Goal: Task Accomplishment & Management: Manage account settings

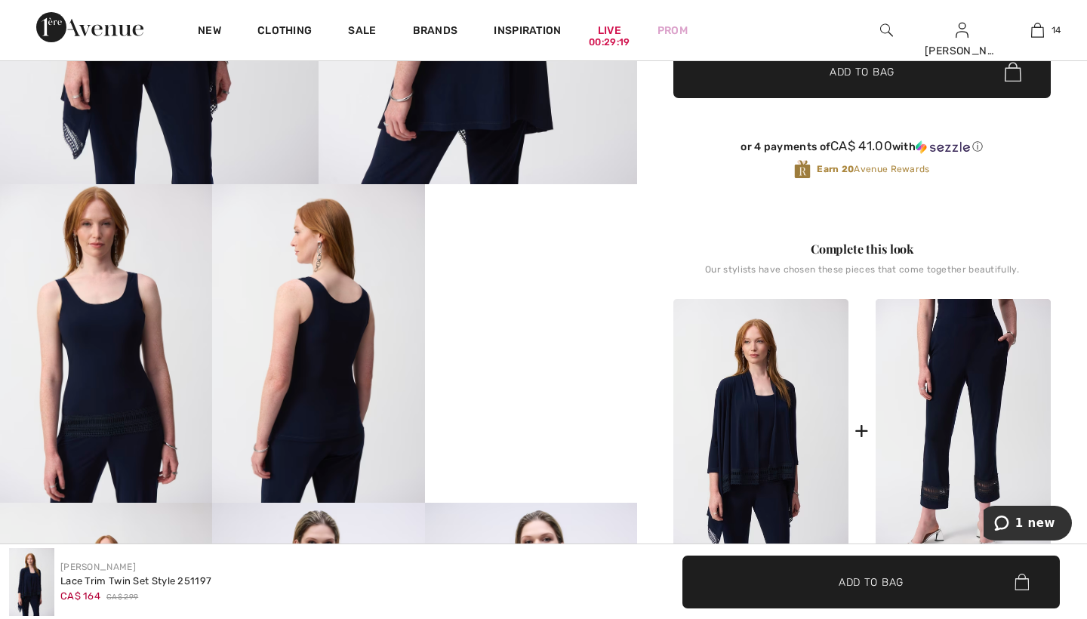
click at [437, 291] on video "Your browser does not support the video tag." at bounding box center [531, 237] width 212 height 106
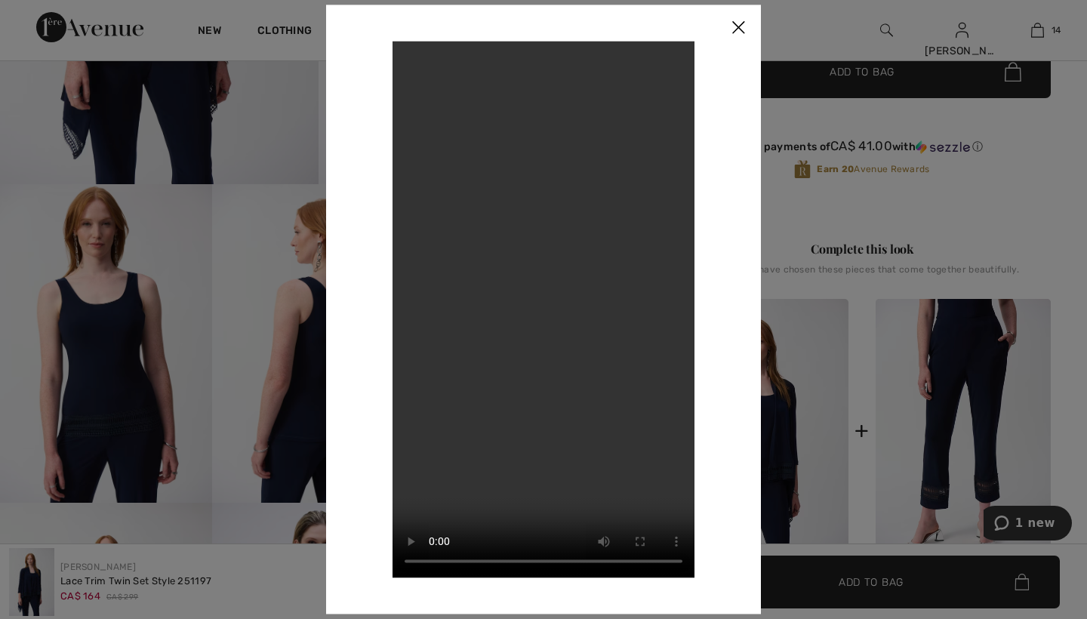
click at [738, 26] on img at bounding box center [738, 28] width 45 height 47
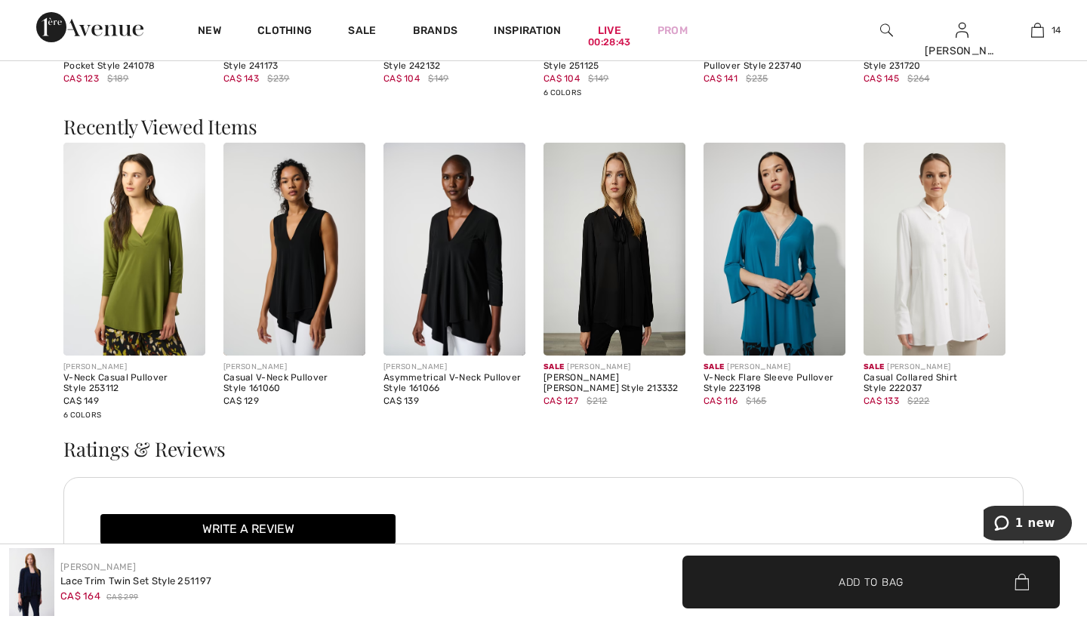
scroll to position [2070, 0]
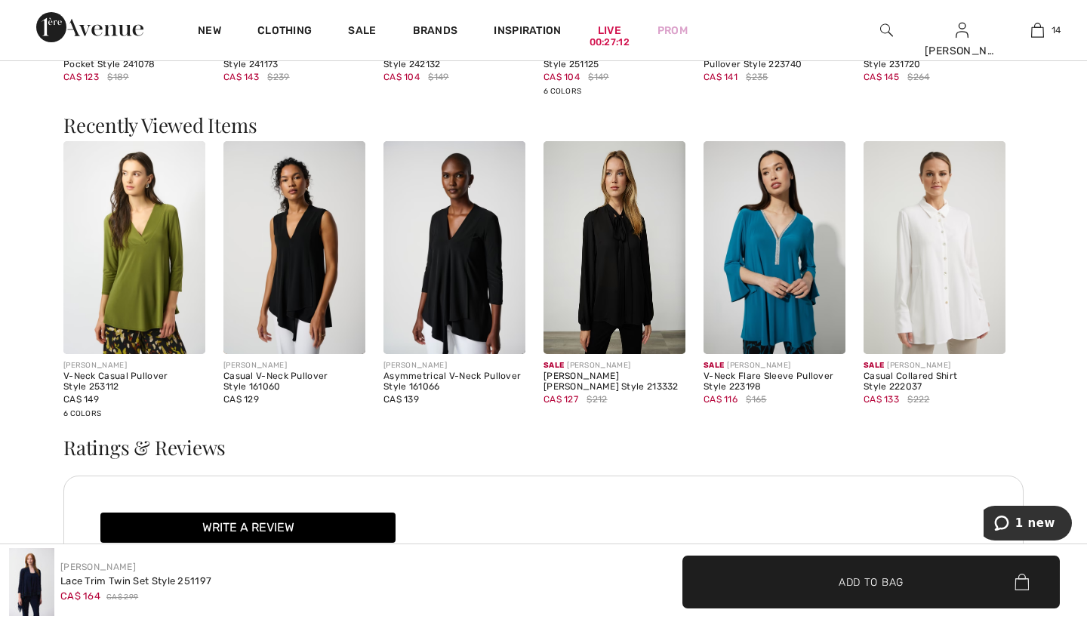
click at [883, 31] on img at bounding box center [886, 30] width 13 height 18
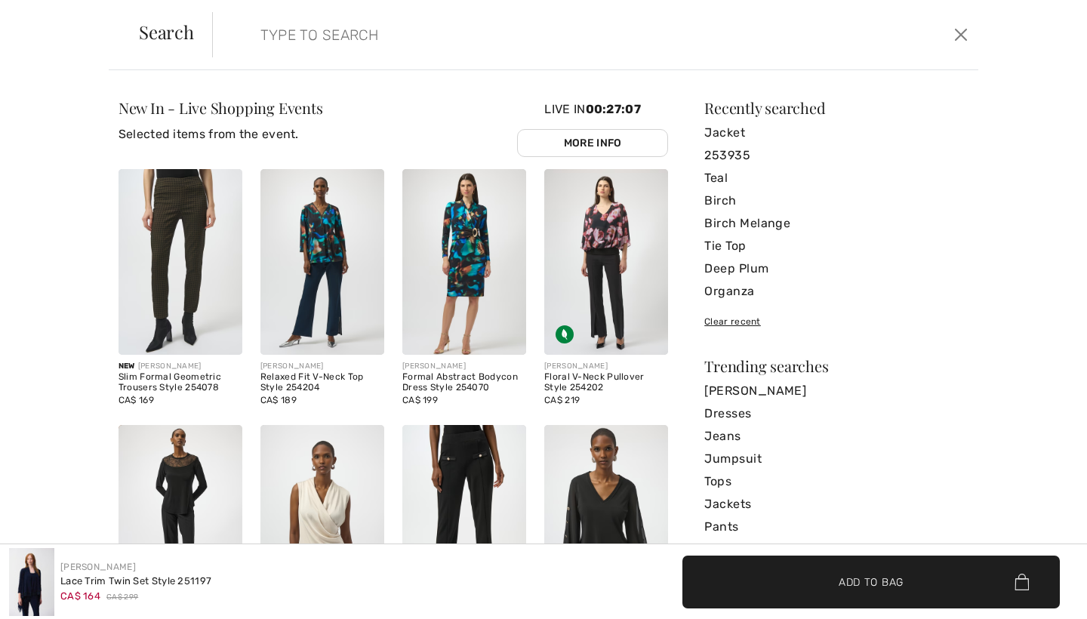
click at [750, 36] on input "search" at bounding box center [512, 34] width 526 height 45
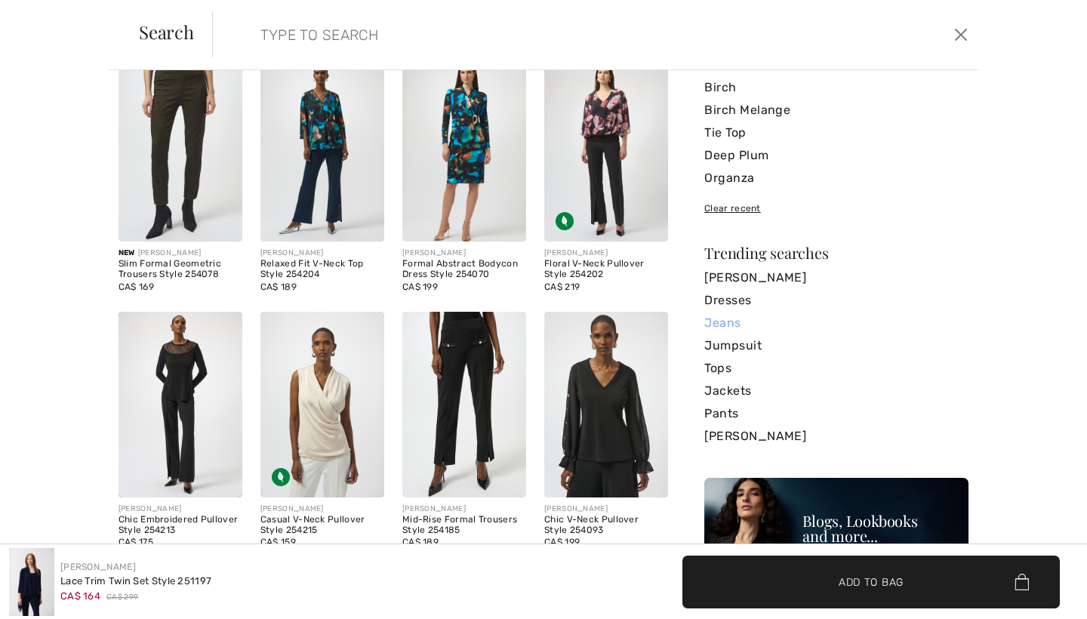
scroll to position [85, 0]
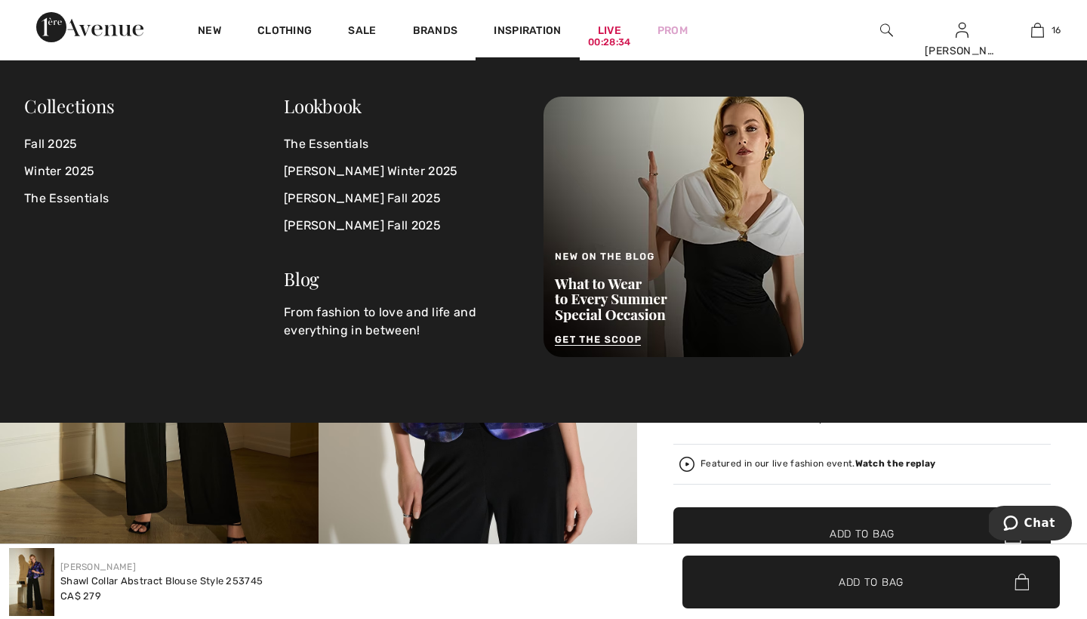
scroll to position [1696, 0]
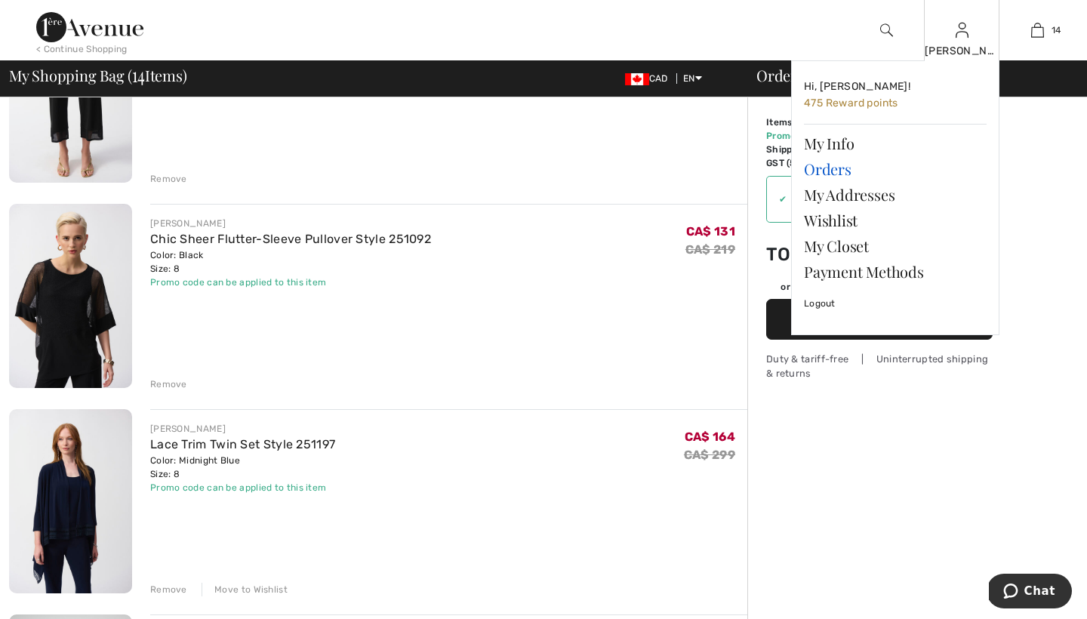
click at [840, 165] on link "Orders" at bounding box center [895, 169] width 183 height 26
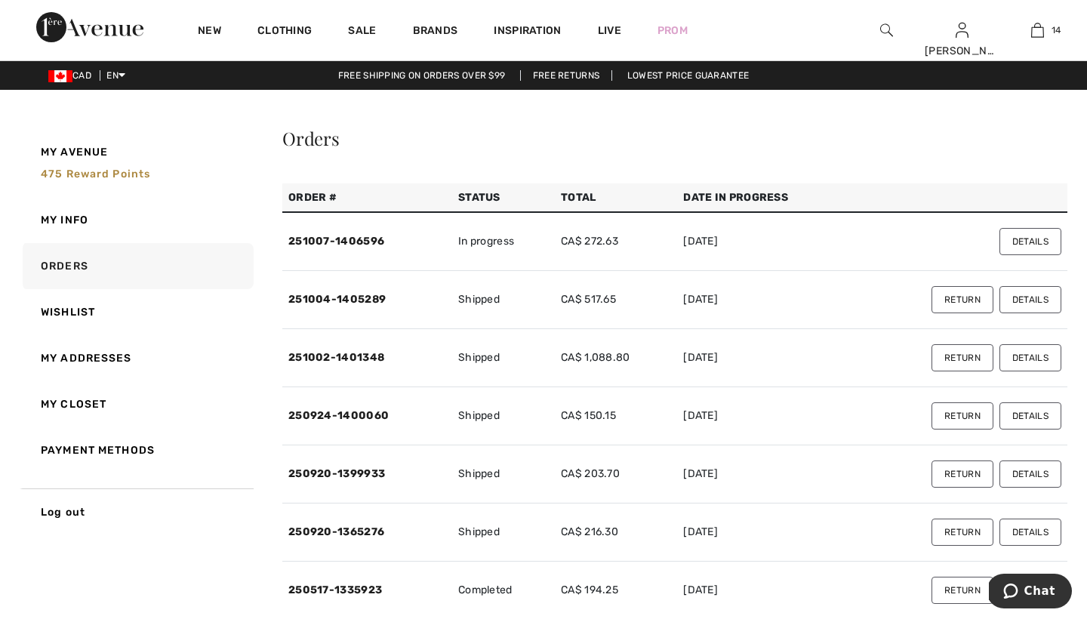
click at [953, 355] on button "Return" at bounding box center [963, 357] width 62 height 27
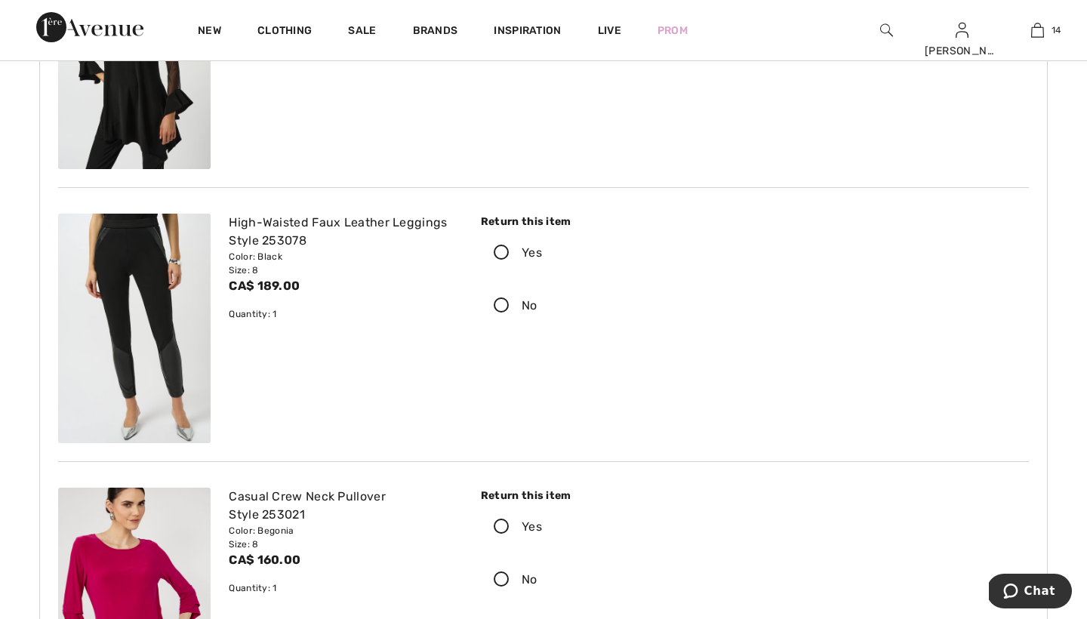
scroll to position [278, 0]
click at [503, 249] on icon at bounding box center [502, 253] width 40 height 16
click at [542, 249] on input "Yes" at bounding box center [547, 252] width 10 height 45
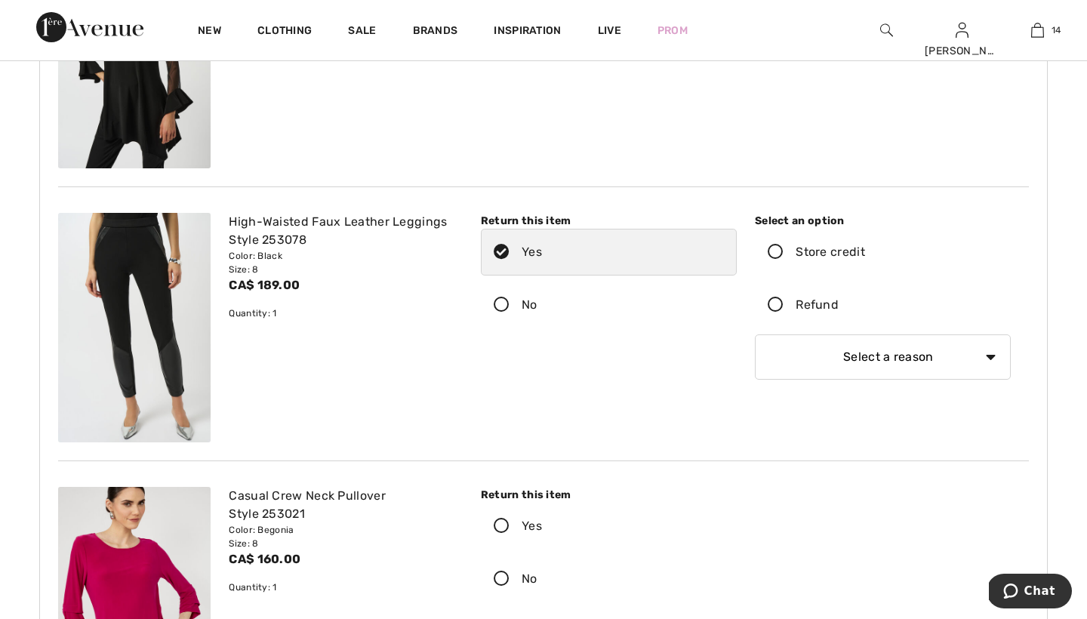
click at [775, 304] on icon at bounding box center [776, 306] width 40 height 16
click at [839, 304] on input "Refund" at bounding box center [844, 304] width 10 height 45
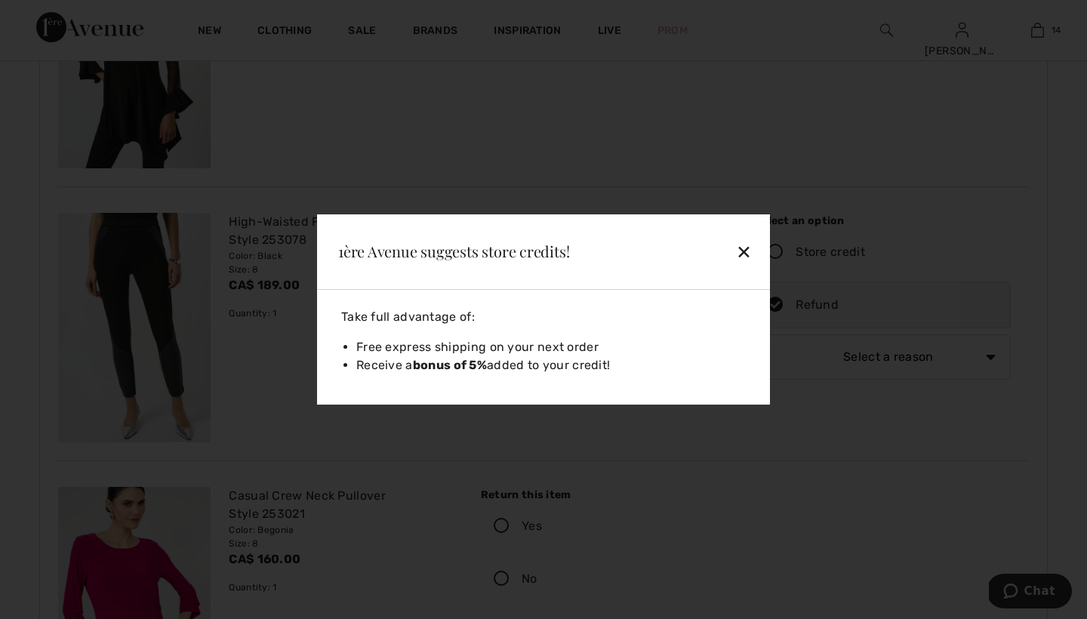
click at [742, 251] on div "✕" at bounding box center [709, 252] width 98 height 32
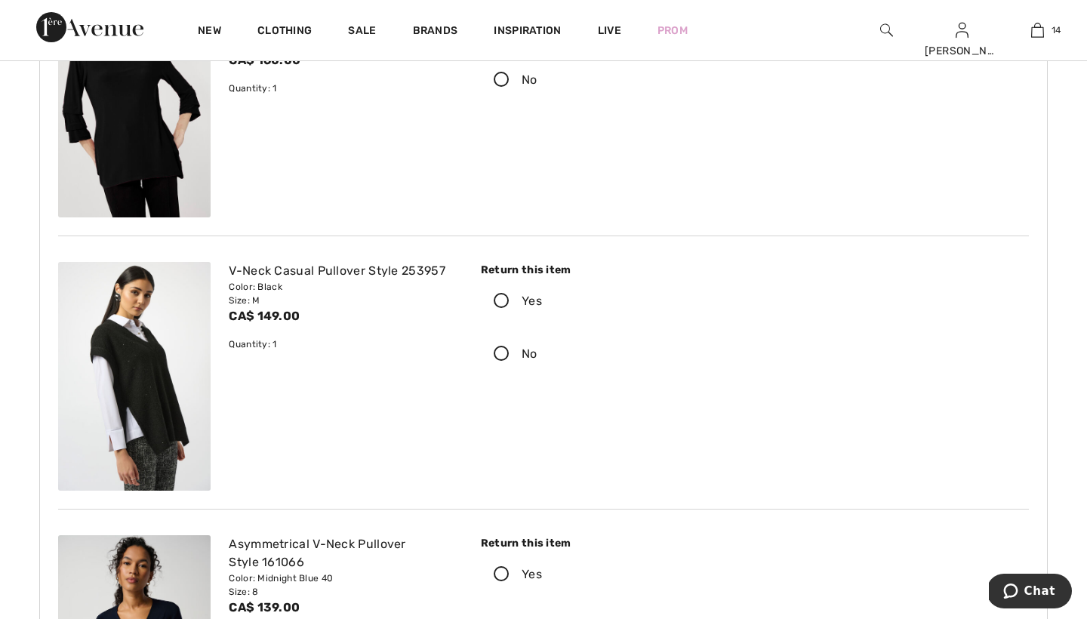
scroll to position [1052, 0]
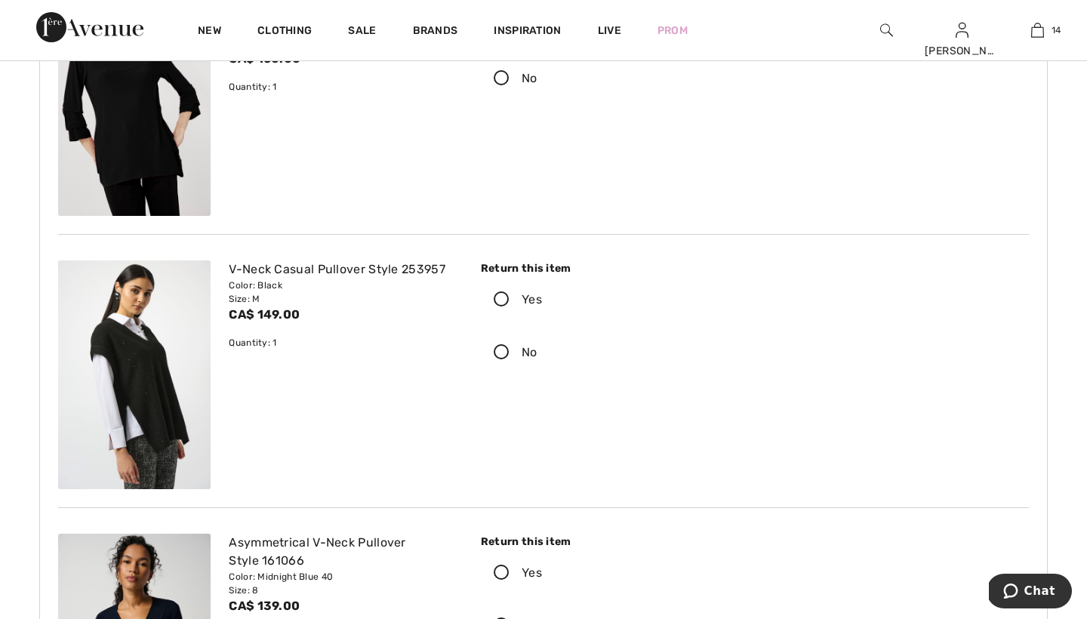
click at [503, 298] on icon at bounding box center [502, 300] width 40 height 16
click at [542, 298] on input "Yes" at bounding box center [547, 299] width 10 height 45
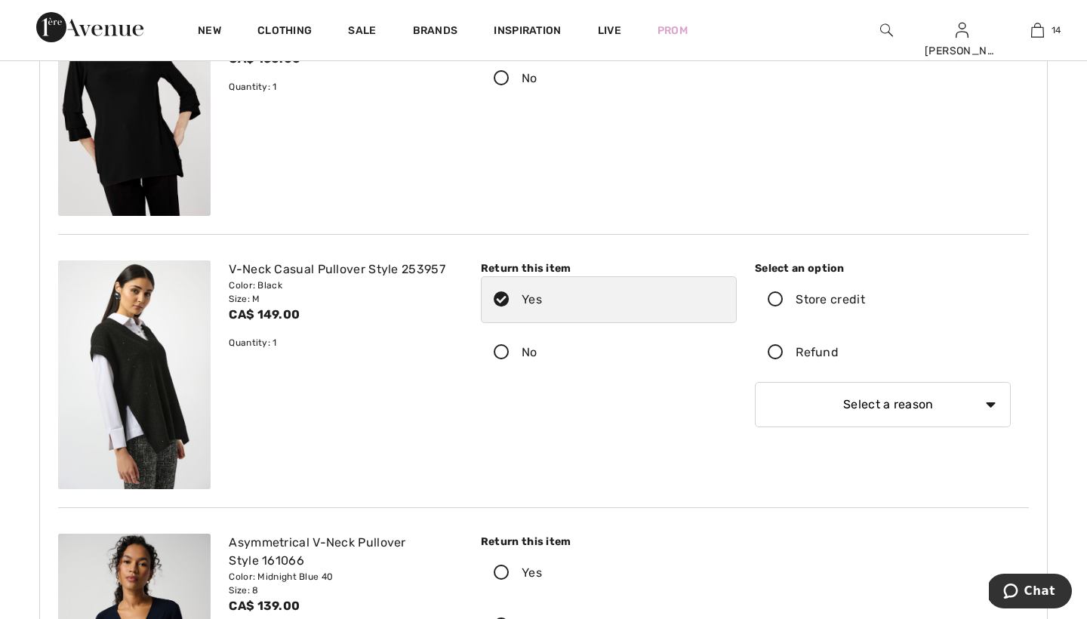
click at [776, 350] on icon at bounding box center [776, 353] width 40 height 16
click at [839, 350] on input "Refund" at bounding box center [844, 352] width 10 height 45
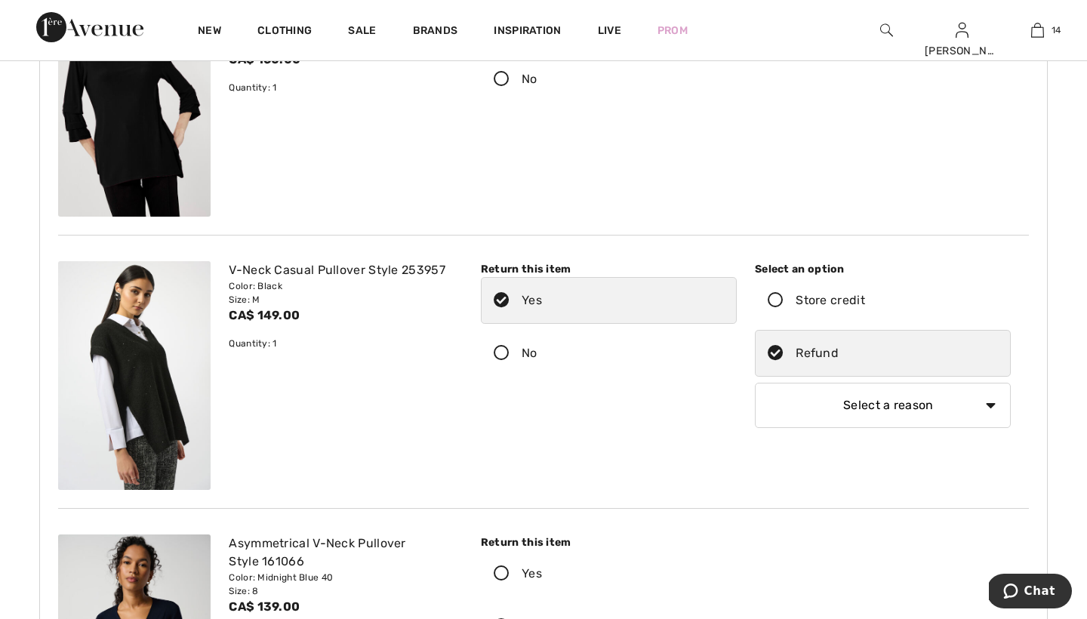
scroll to position [1108, 0]
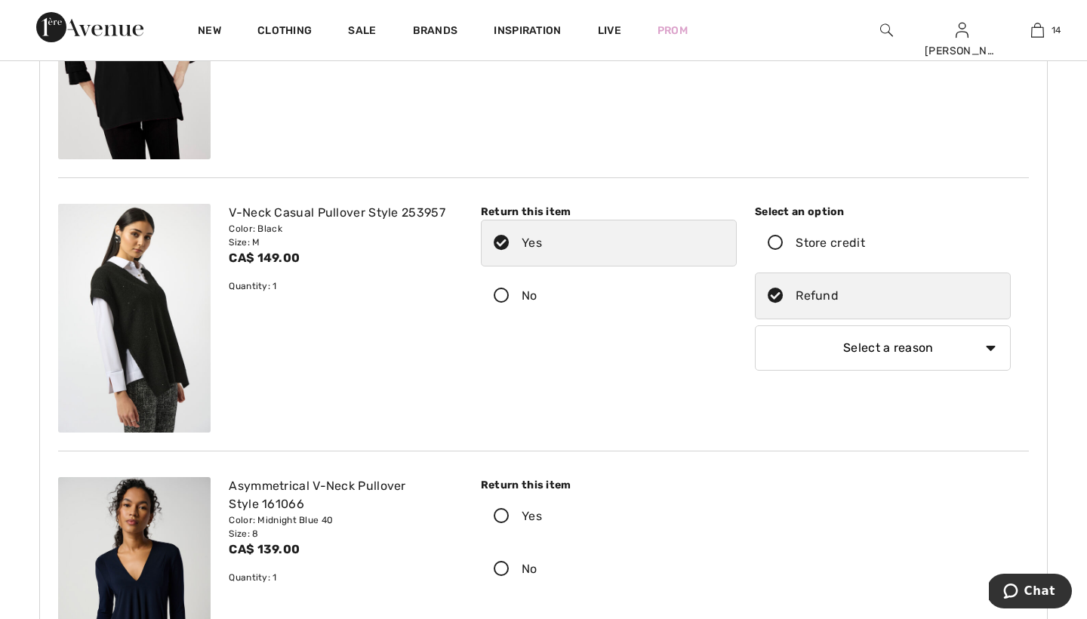
click at [988, 347] on select "Select a reason I received the wrong product or size My order arrived too late …" at bounding box center [883, 347] width 256 height 45
select select "3"
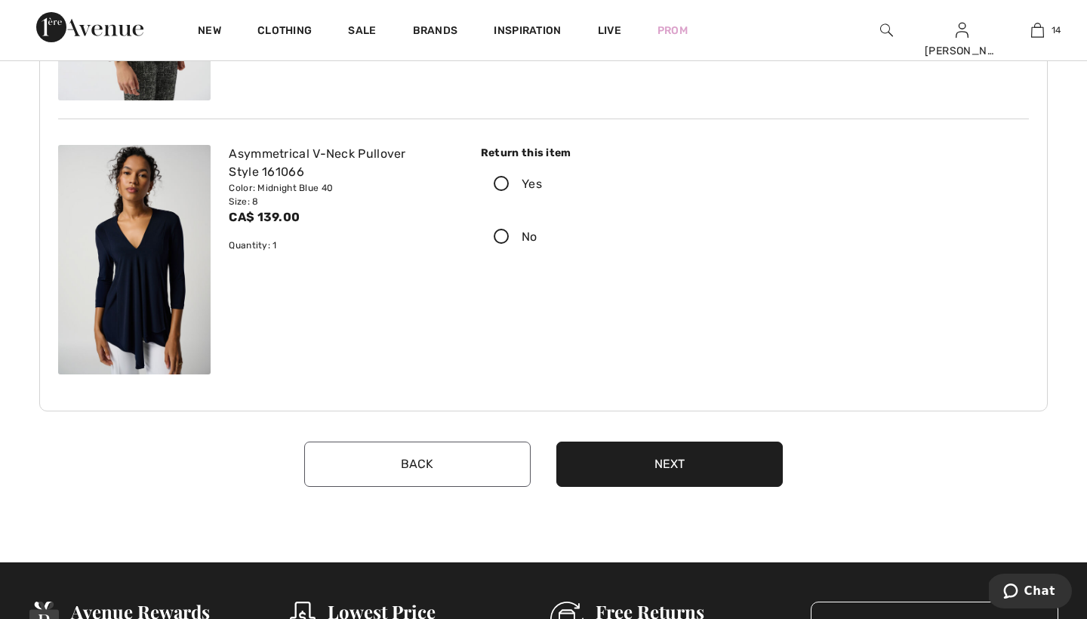
scroll to position [1441, 0]
click at [663, 465] on button "Next" at bounding box center [670, 464] width 227 height 45
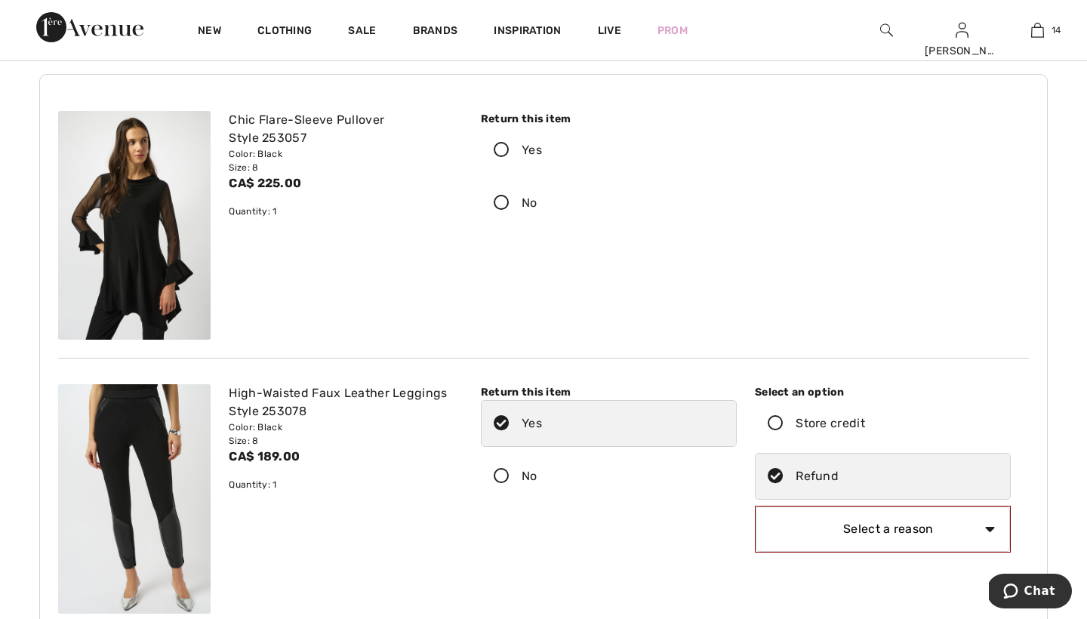
scroll to position [106, 0]
click at [990, 530] on select "Select a reason I received the wrong product or size My order arrived too late …" at bounding box center [883, 529] width 254 height 45
select select "other"
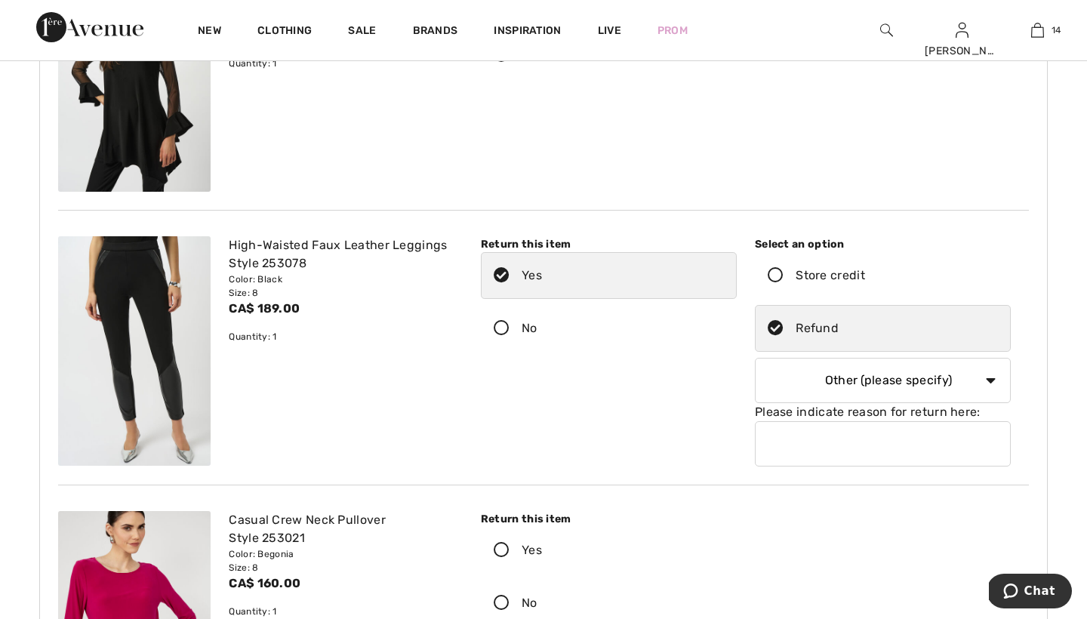
scroll to position [272, 0]
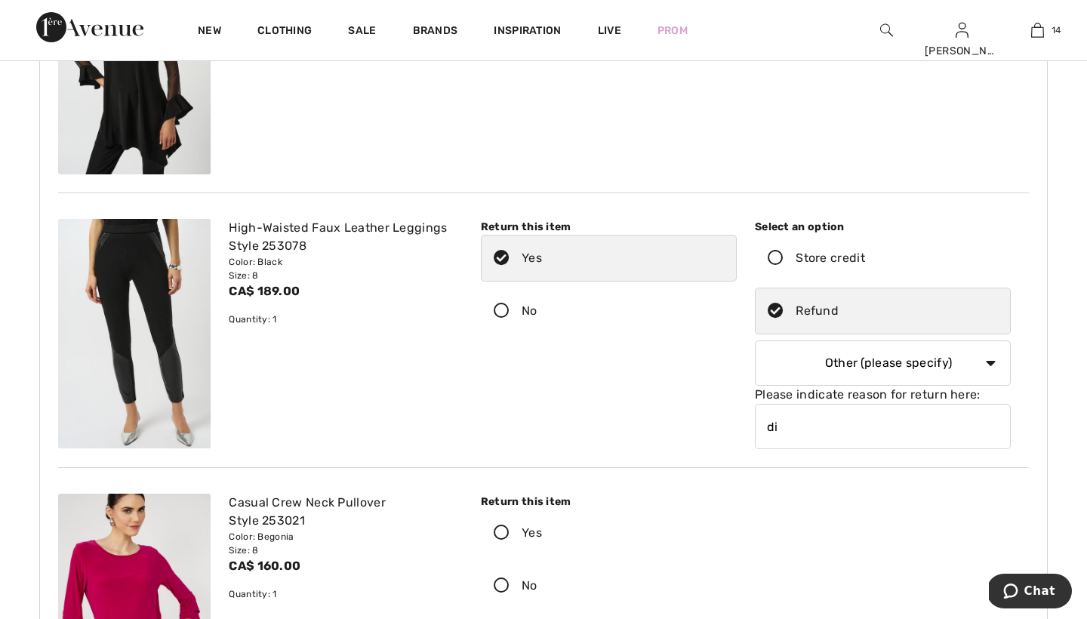
type input "d"
type input "w"
click at [819, 512] on div "Return this item Yes No Select an option Refund" at bounding box center [746, 558] width 548 height 129
click at [921, 429] on input "didn't fit well on my proportions" at bounding box center [883, 426] width 256 height 45
click at [957, 428] on input "didn't fit well on my proportions" at bounding box center [883, 426] width 256 height 45
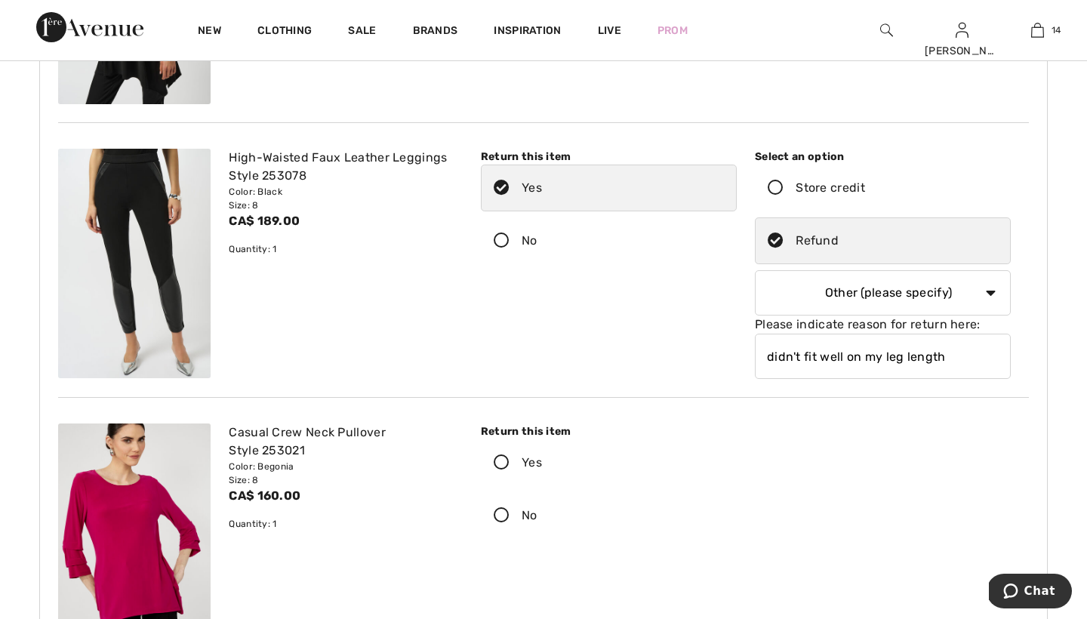
scroll to position [342, 0]
click at [883, 356] on input "didn't fit well on my leg length" at bounding box center [883, 356] width 256 height 45
type input "didn't fit well on my short leg length"
click at [825, 505] on div "Return this item Yes No Select an option Refund" at bounding box center [746, 488] width 548 height 129
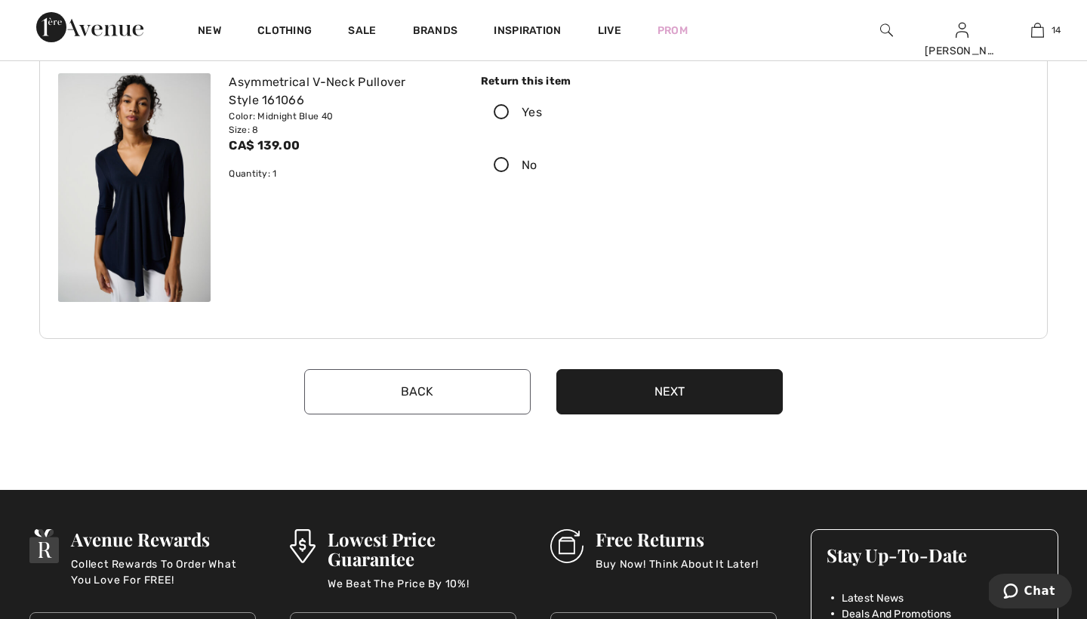
scroll to position [1548, 0]
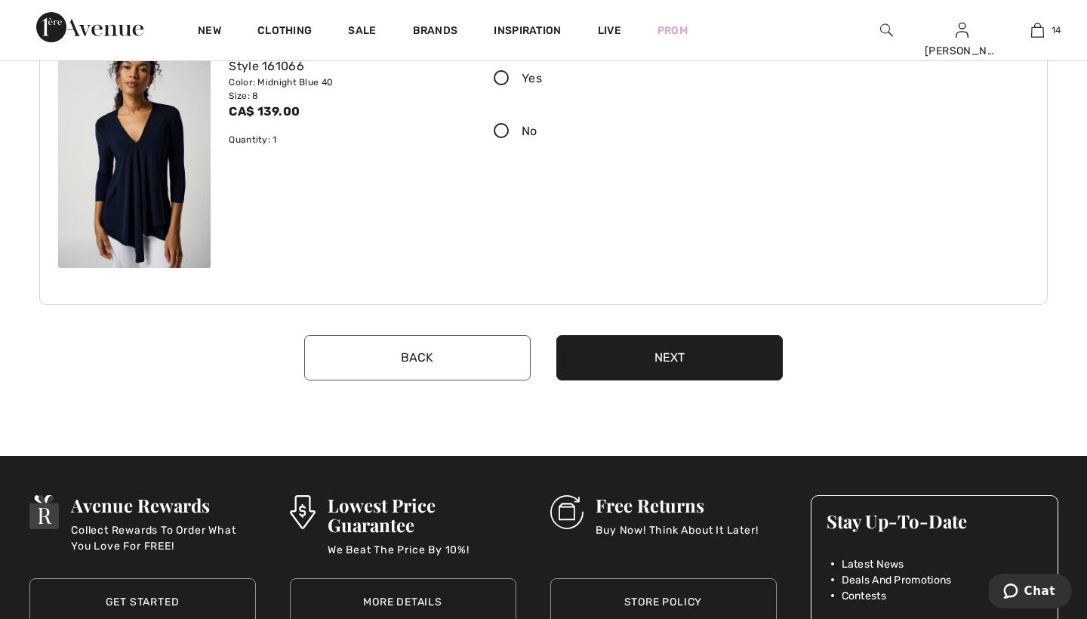
click at [673, 354] on button "Next" at bounding box center [670, 357] width 227 height 45
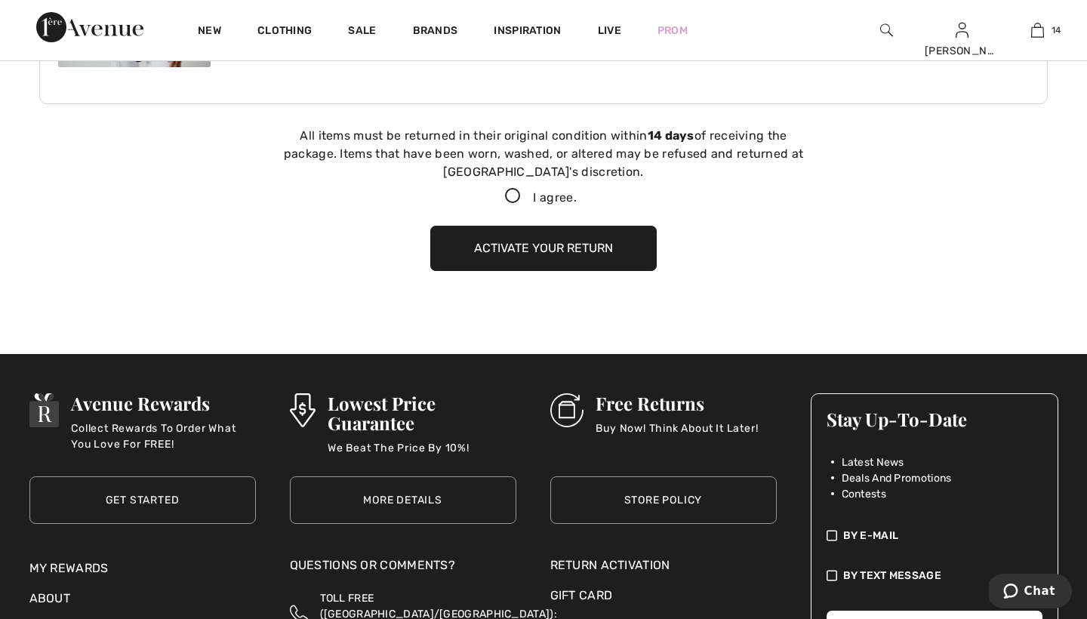
scroll to position [1785, 0]
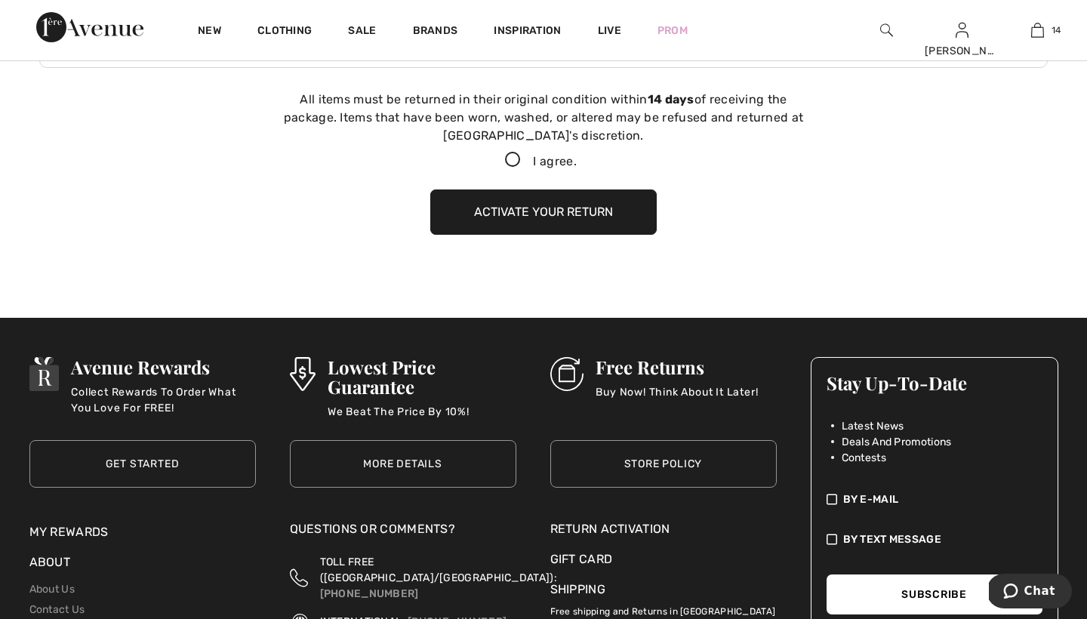
click at [513, 157] on icon at bounding box center [513, 161] width 40 height 16
click at [577, 157] on input "I agree." at bounding box center [582, 161] width 10 height 10
checkbox input "true"
click at [524, 210] on button "Activate your return" at bounding box center [543, 212] width 227 height 45
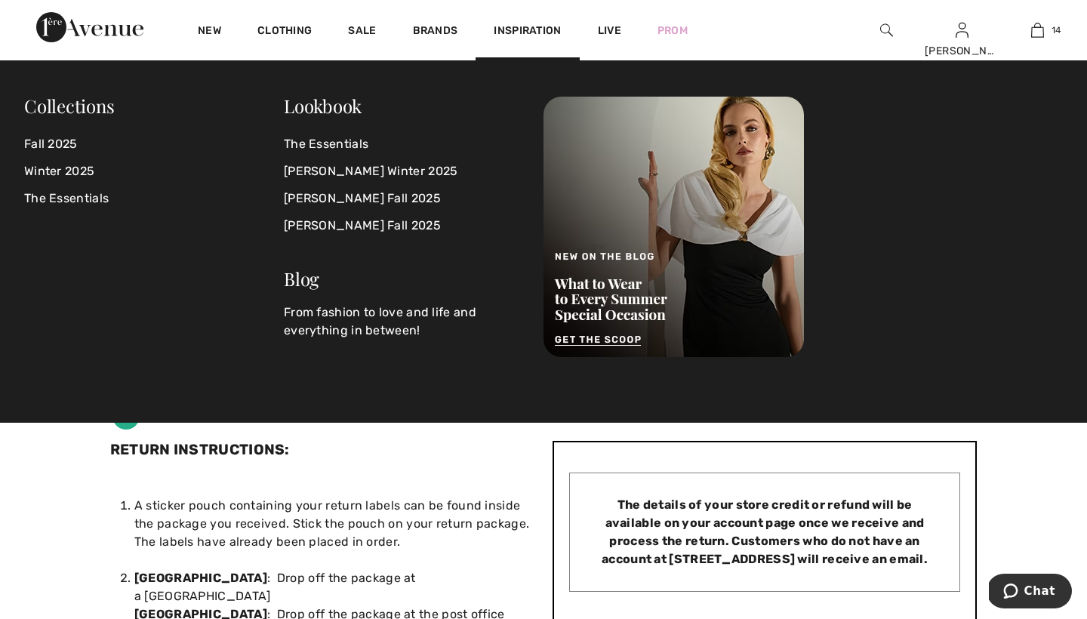
scroll to position [0, 0]
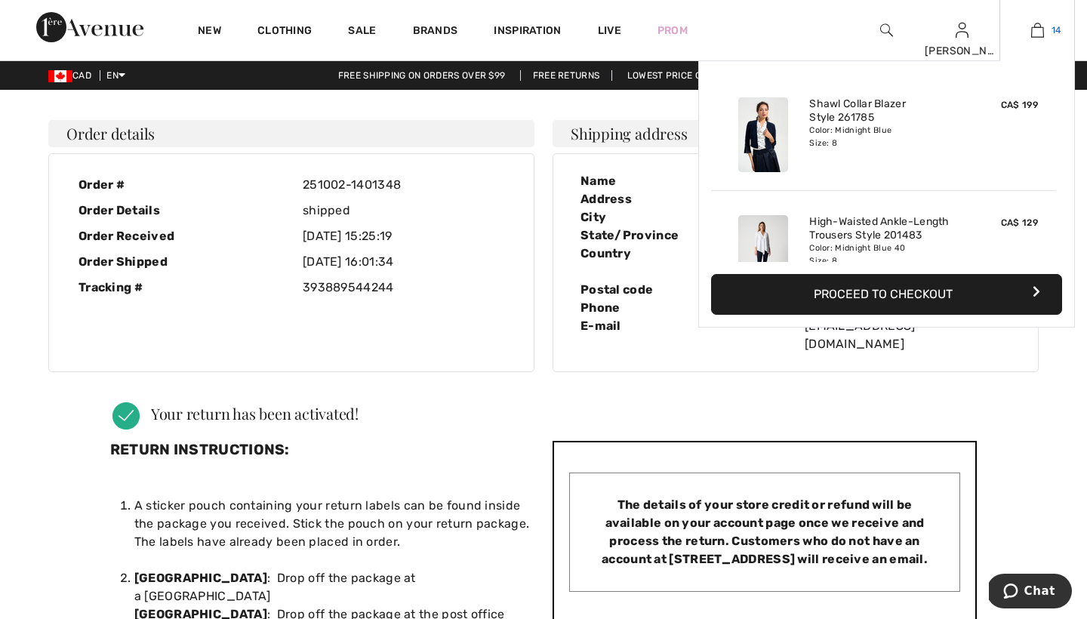
click at [1038, 29] on img at bounding box center [1037, 30] width 13 height 18
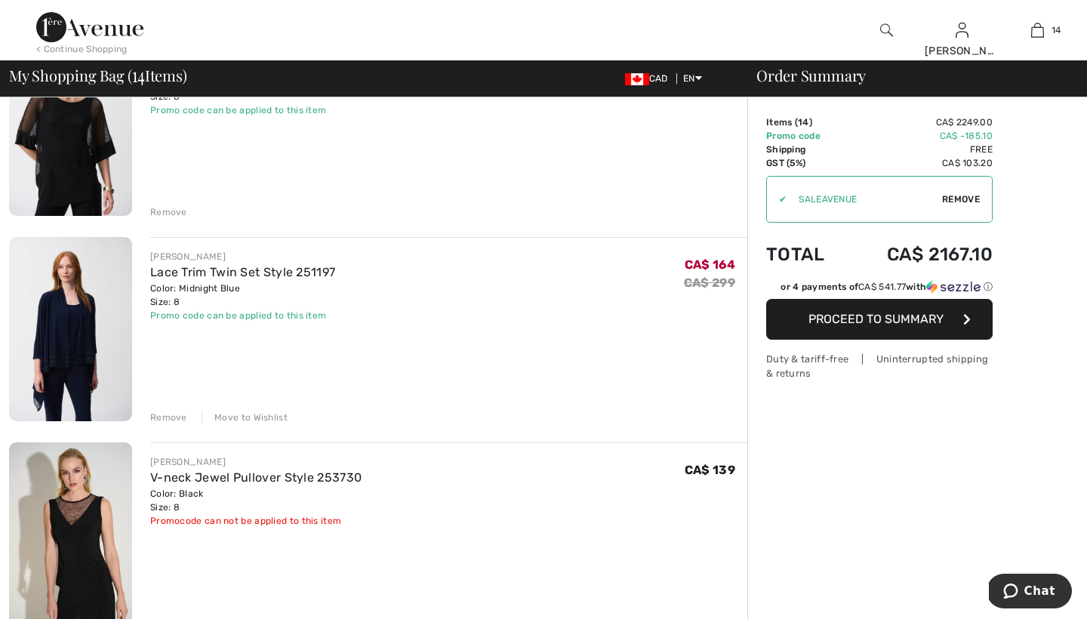
scroll to position [1015, 0]
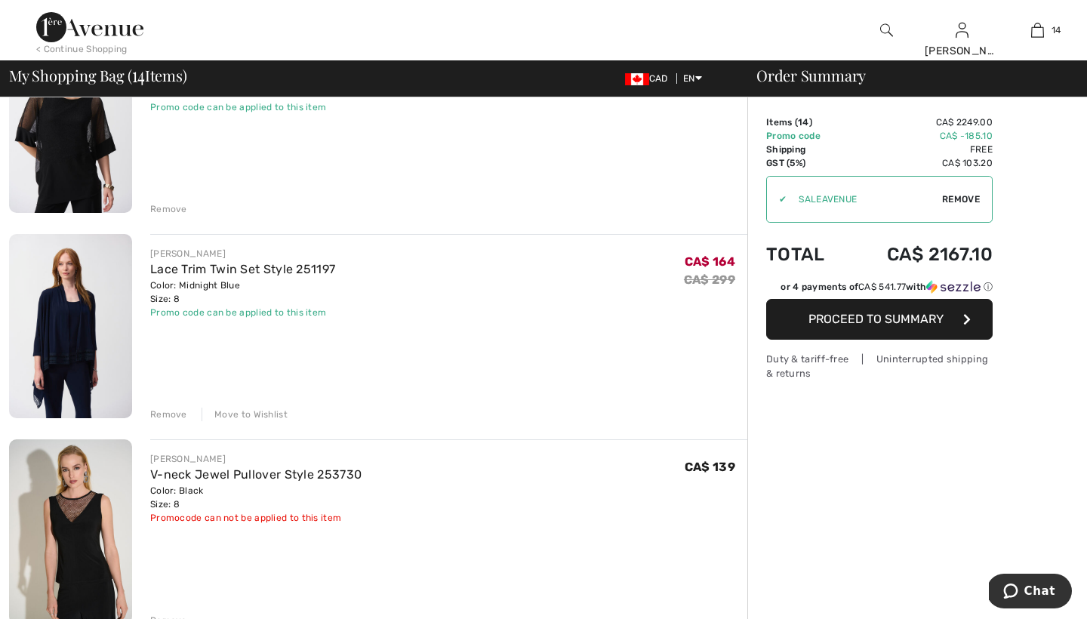
click at [169, 412] on div "Remove" at bounding box center [168, 415] width 37 height 14
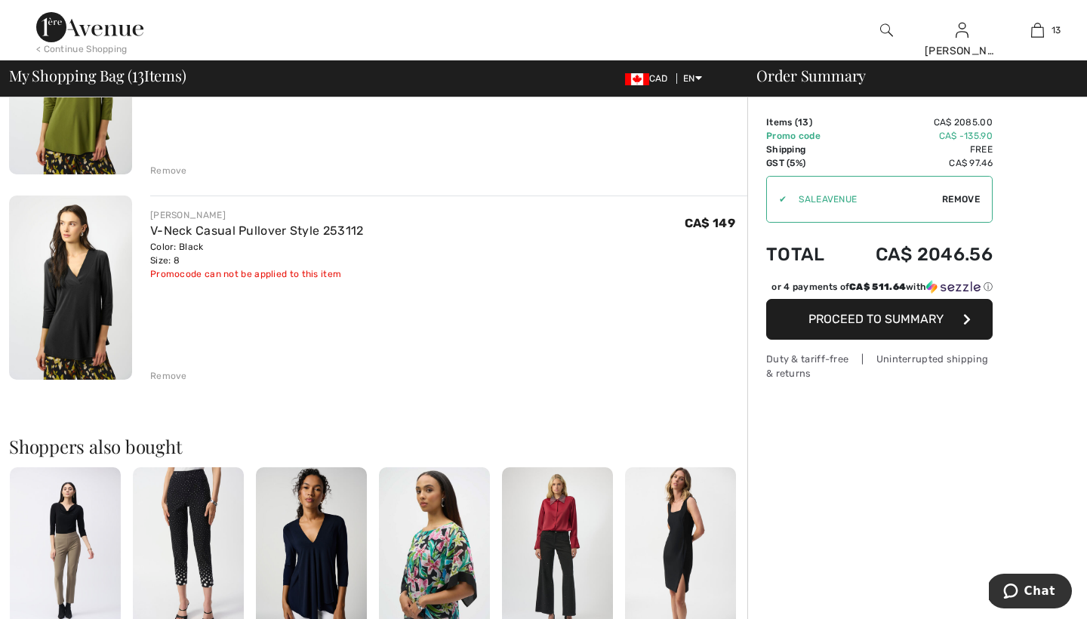
scroll to position [2494, 0]
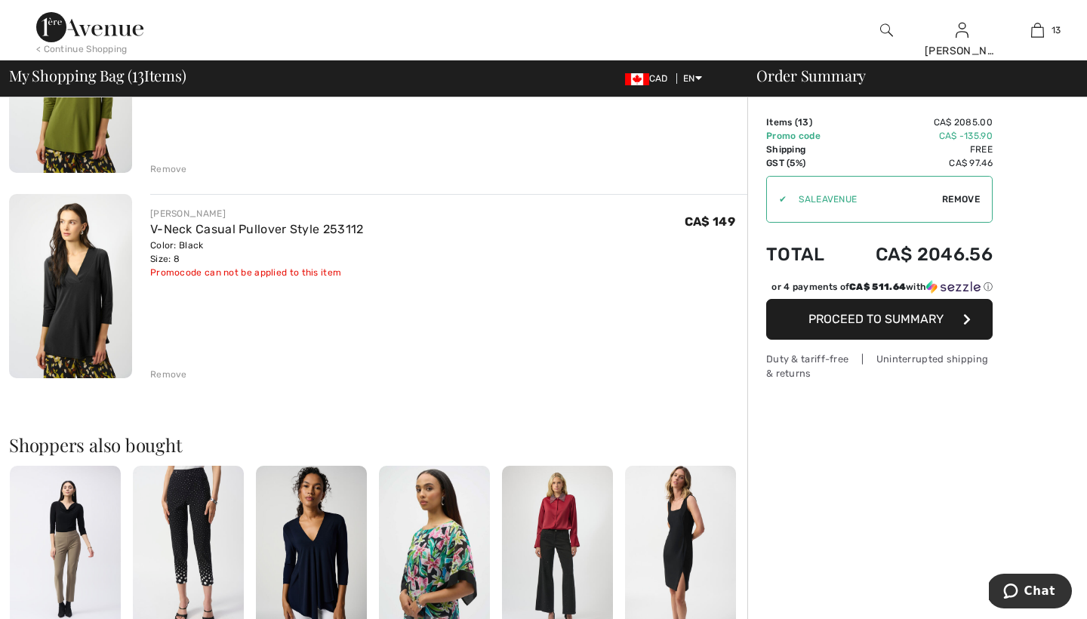
click at [175, 374] on div "Remove" at bounding box center [168, 375] width 37 height 14
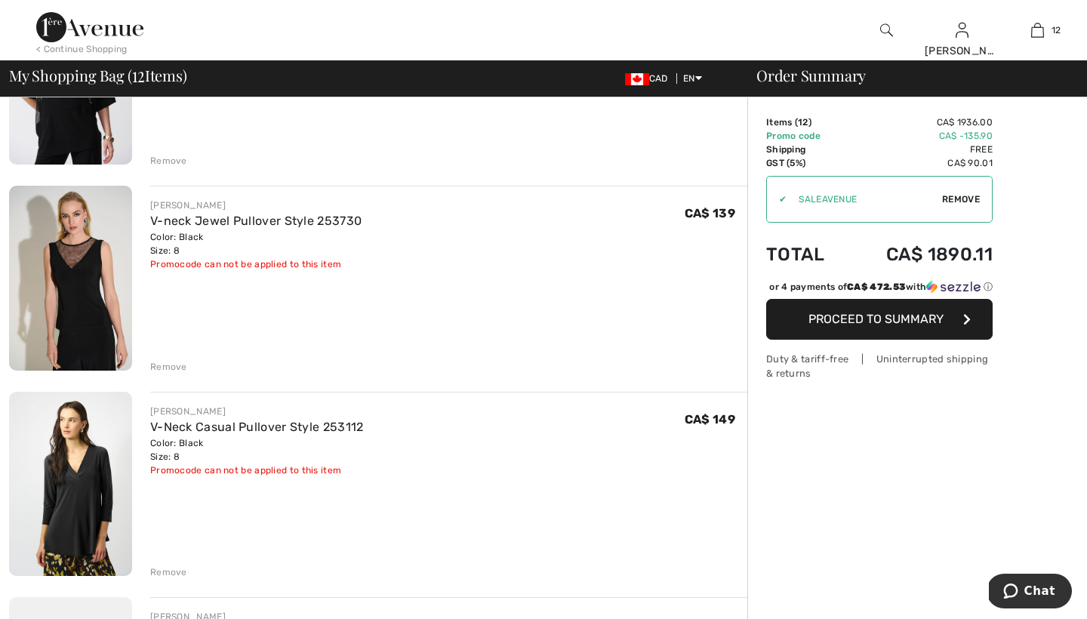
scroll to position [1061, 0]
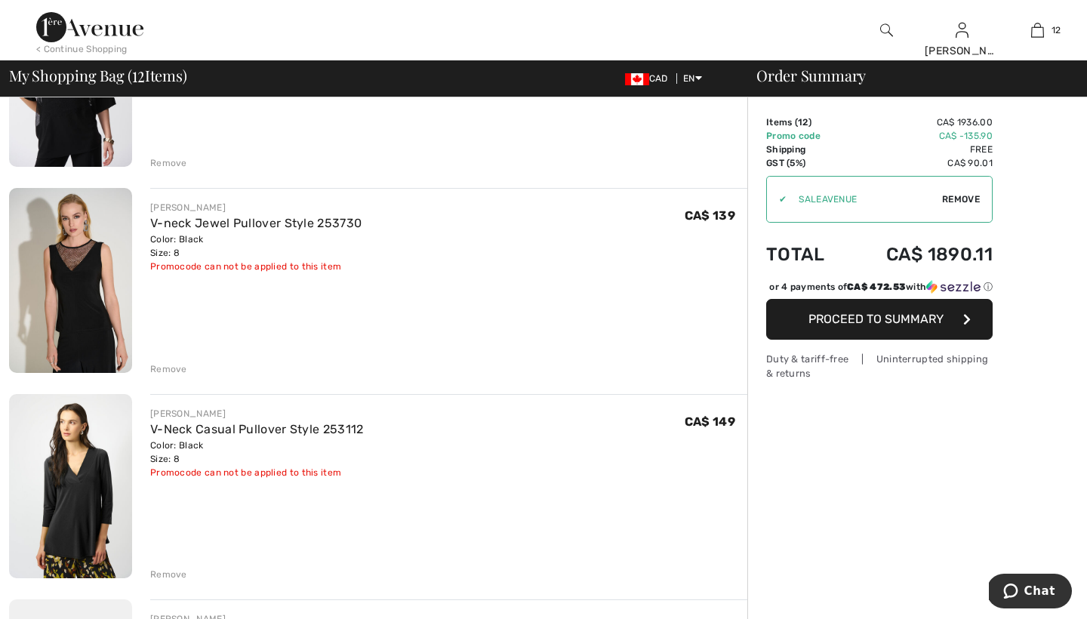
click at [165, 366] on div "Remove" at bounding box center [168, 369] width 37 height 14
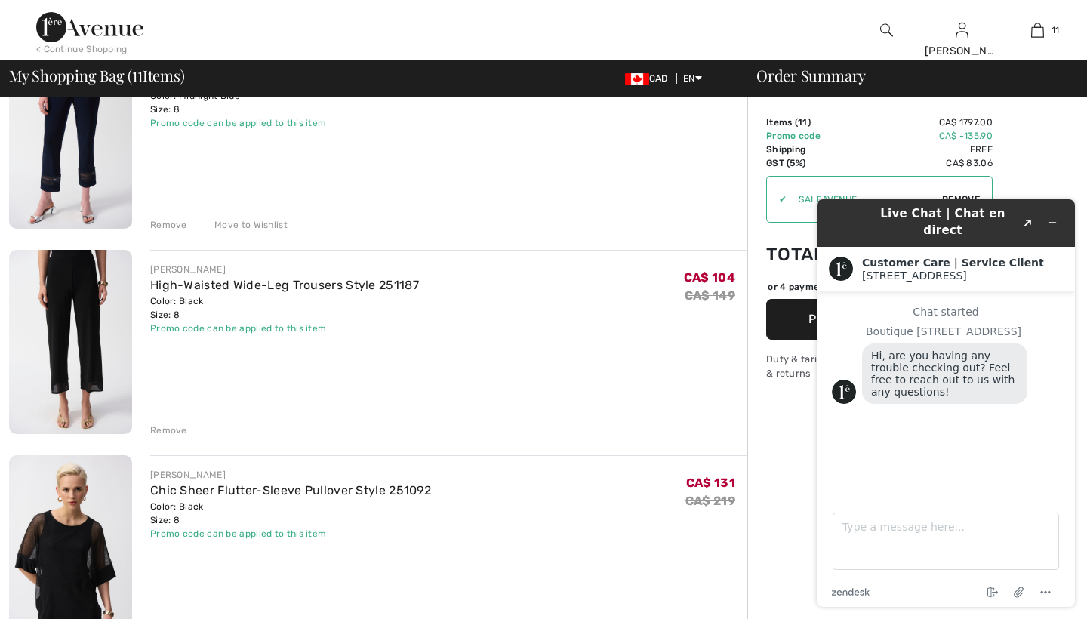
scroll to position [670, 0]
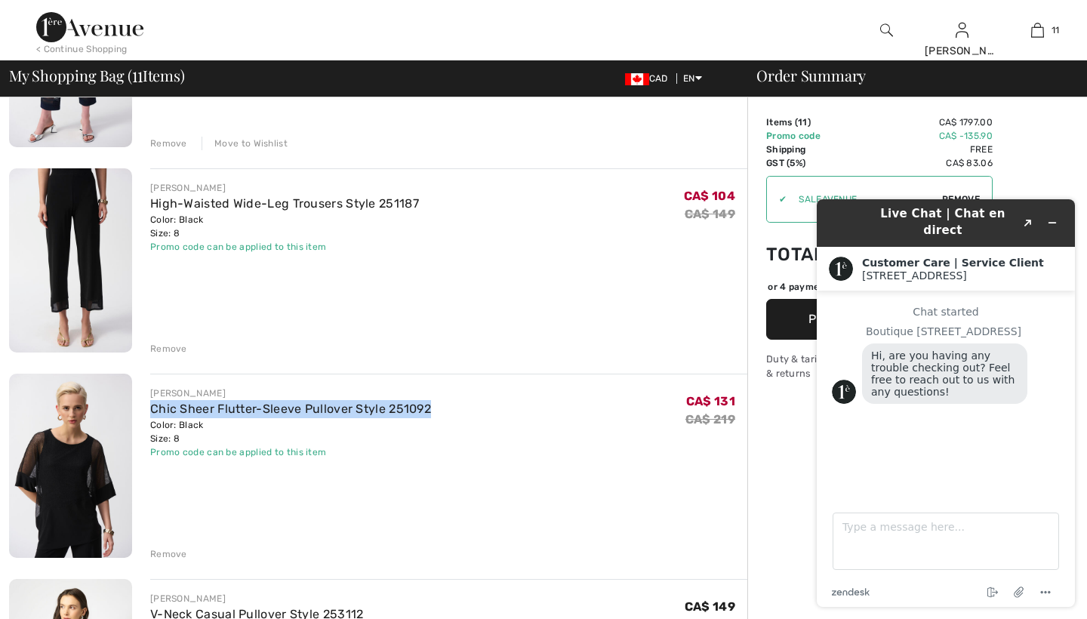
click at [172, 347] on div "Remove" at bounding box center [168, 349] width 37 height 14
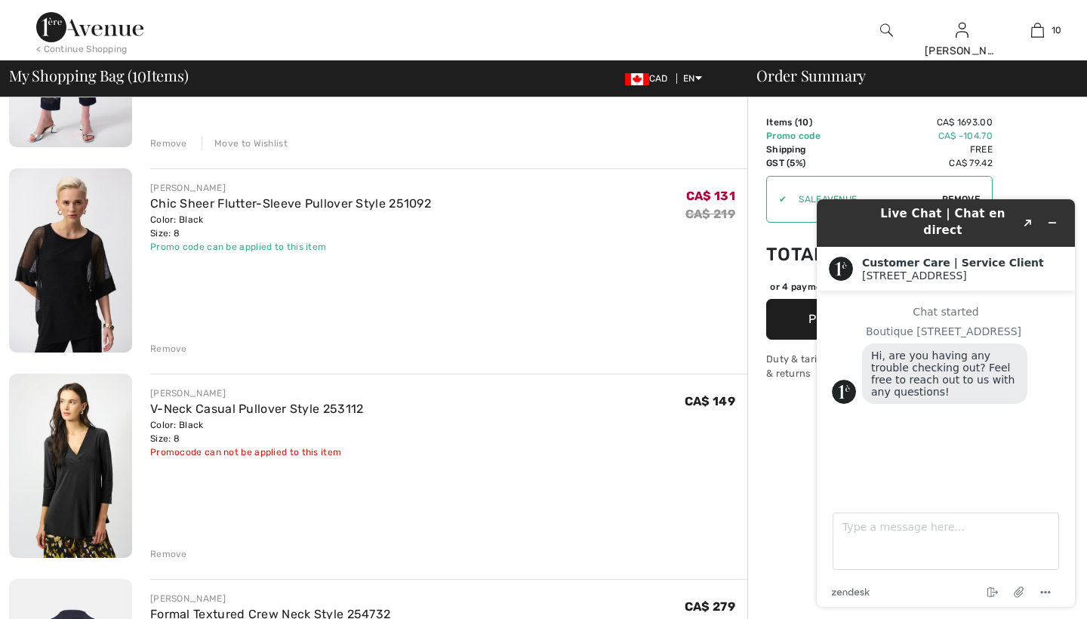
click at [164, 555] on div "Remove" at bounding box center [168, 554] width 37 height 14
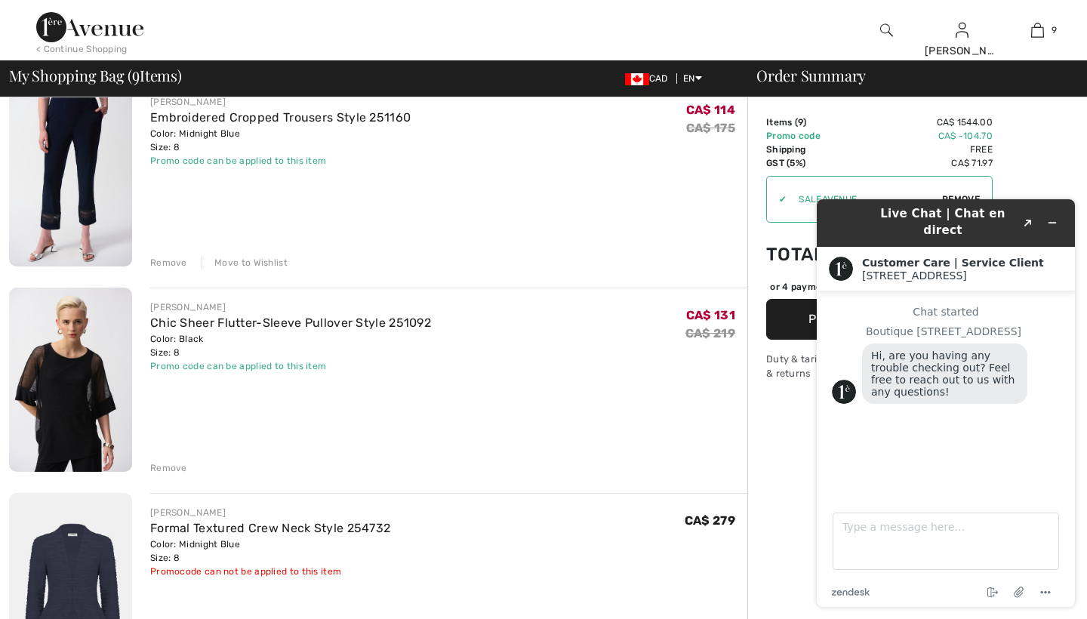
scroll to position [555, 0]
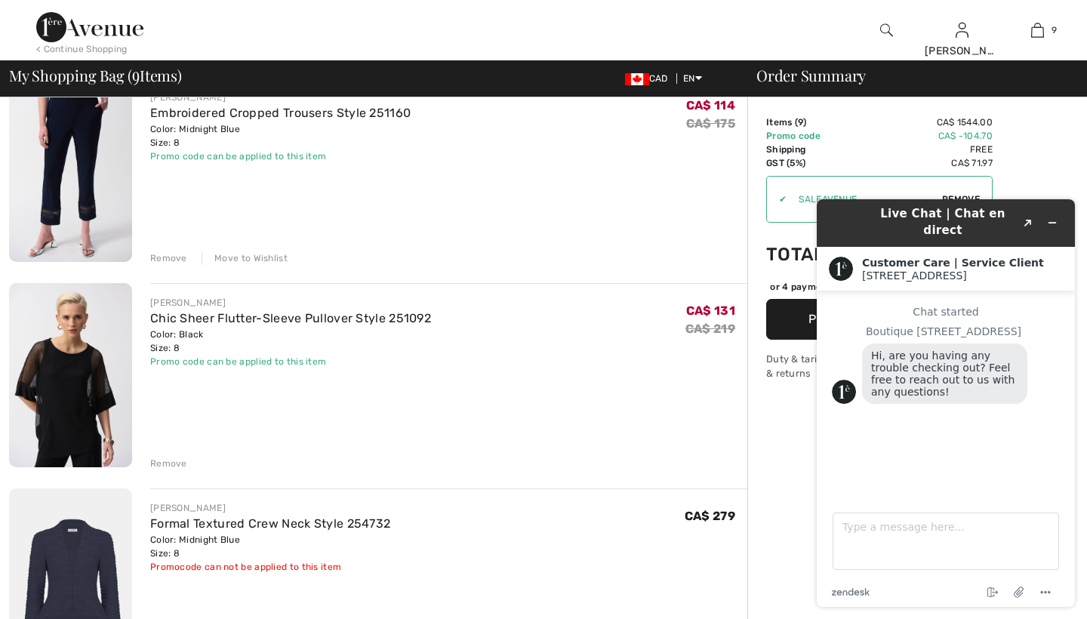
click at [171, 463] on div "Remove" at bounding box center [168, 464] width 37 height 14
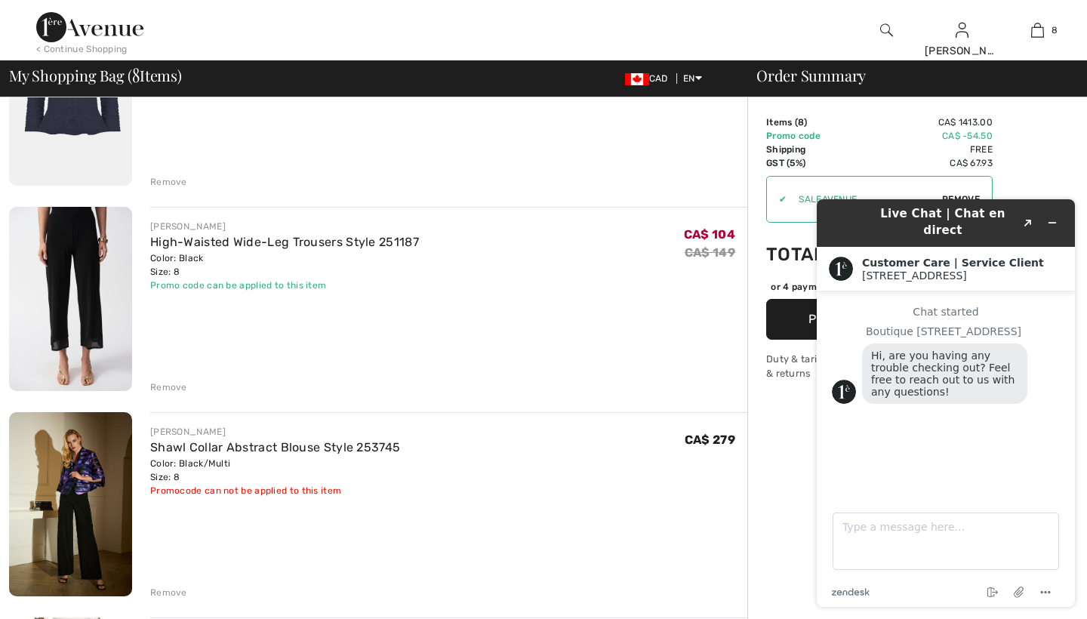
scroll to position [842, 0]
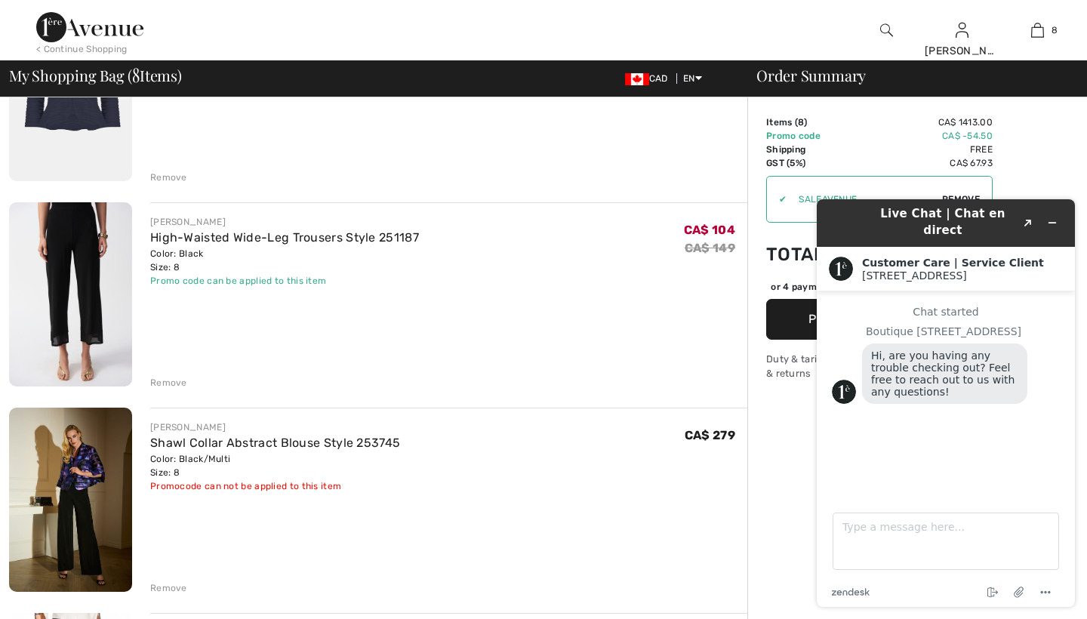
click at [177, 175] on div "Remove" at bounding box center [168, 178] width 37 height 14
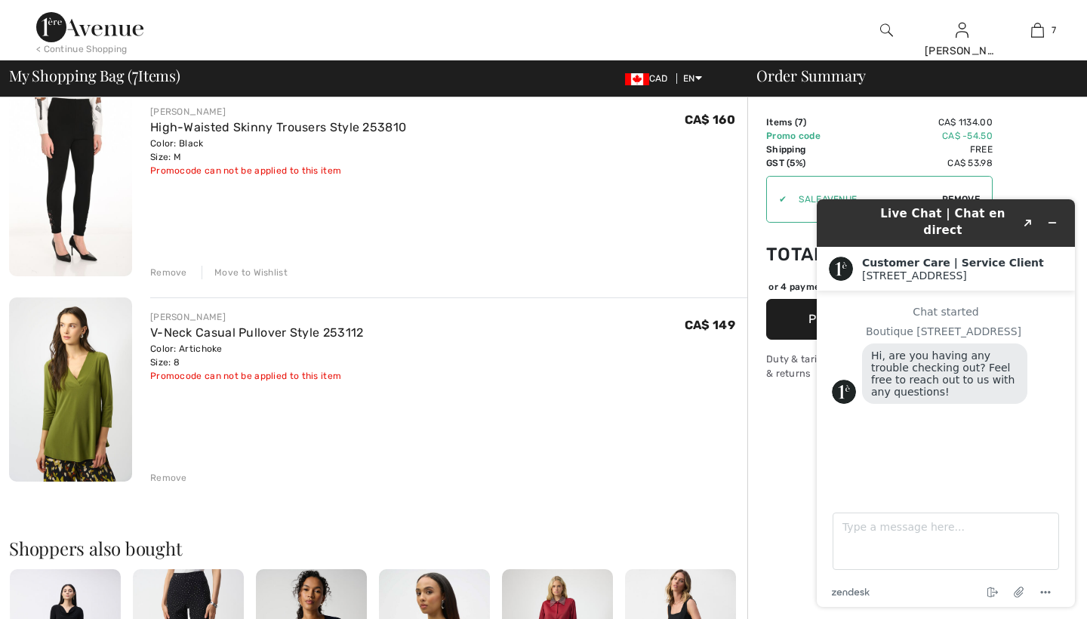
scroll to position [1167, 0]
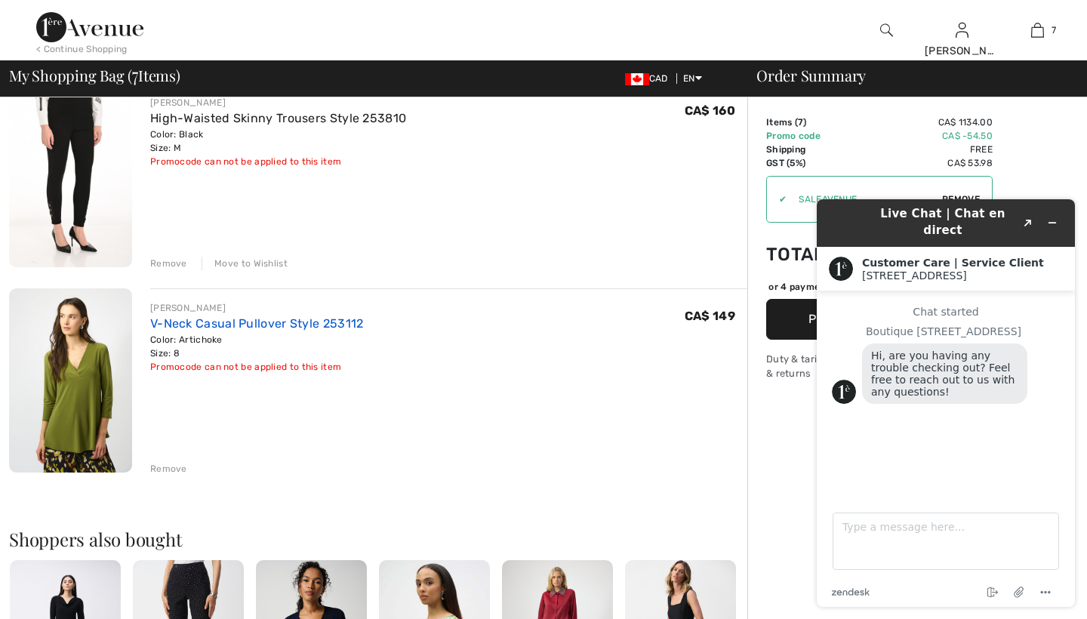
click at [192, 322] on link "V-Neck Casual Pullover Style 253112" at bounding box center [257, 323] width 214 height 14
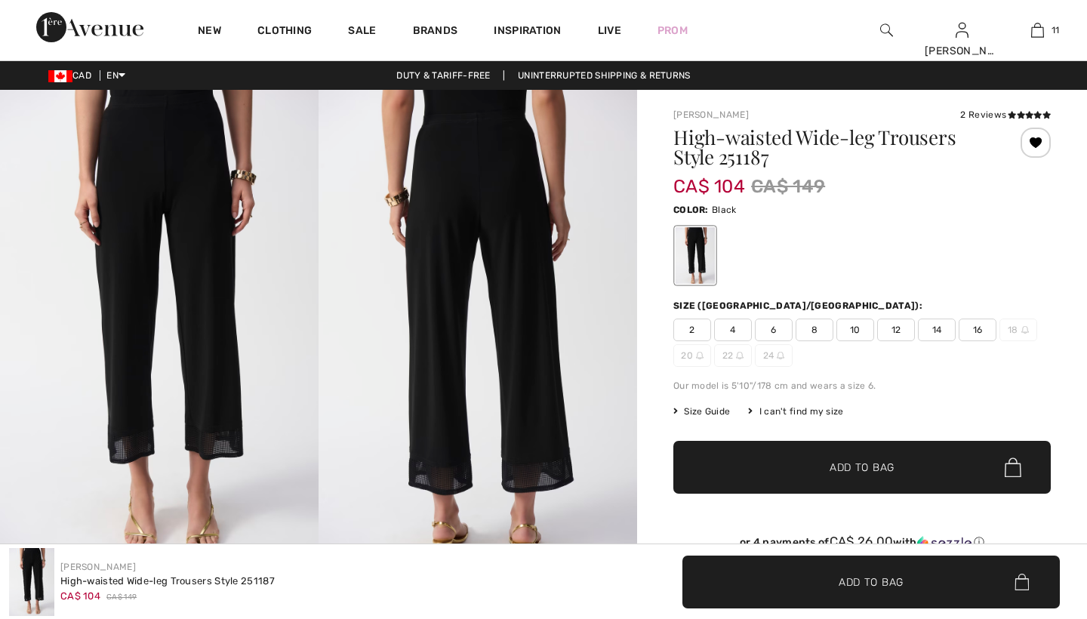
checkbox input "true"
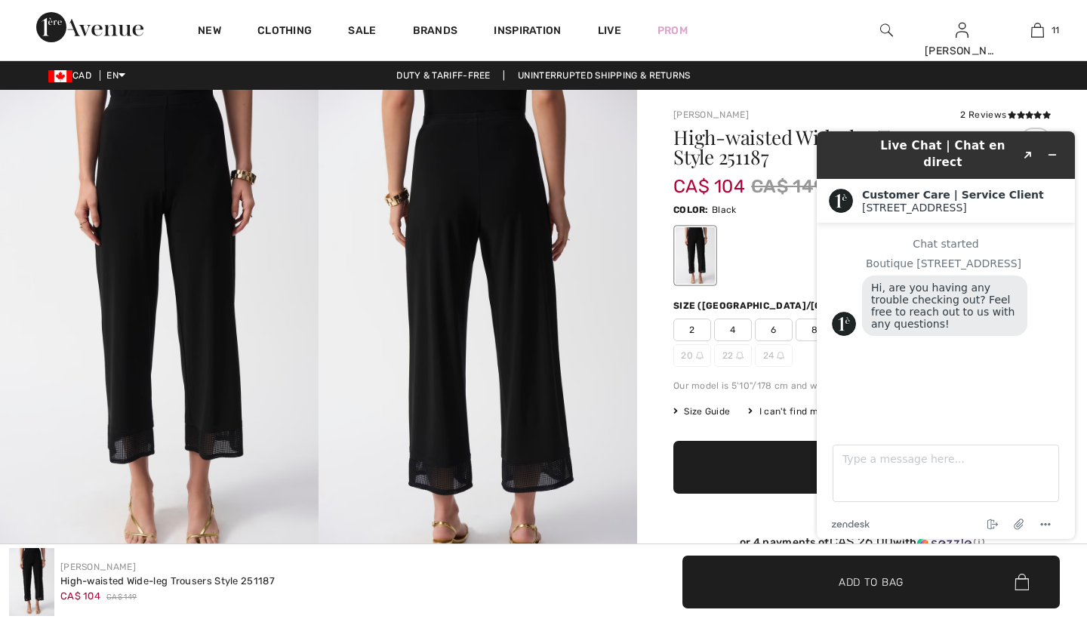
scroll to position [1, 0]
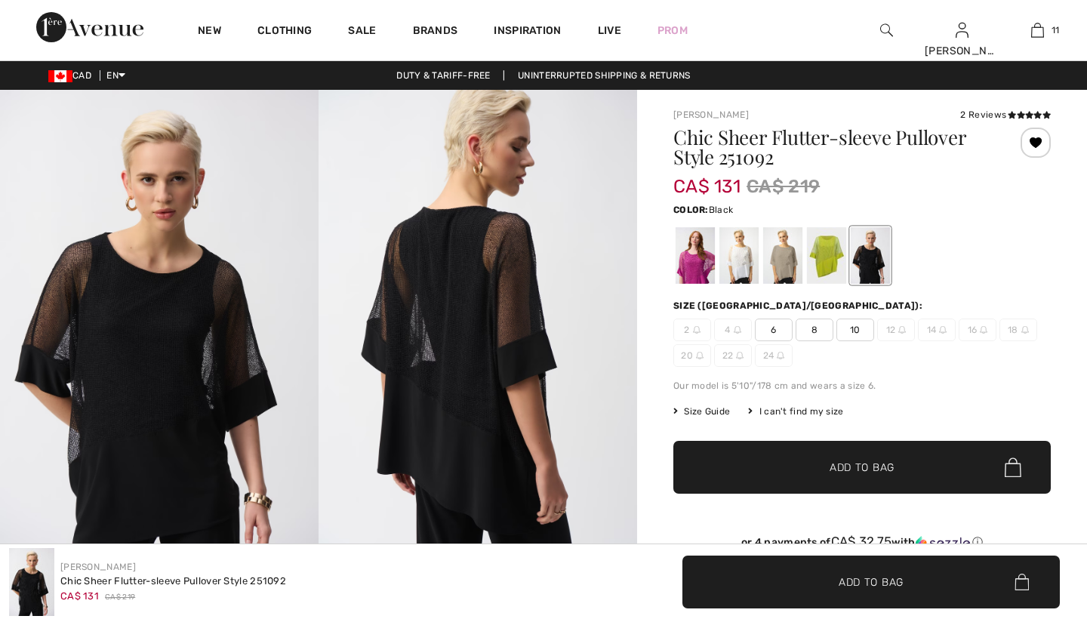
checkbox input "true"
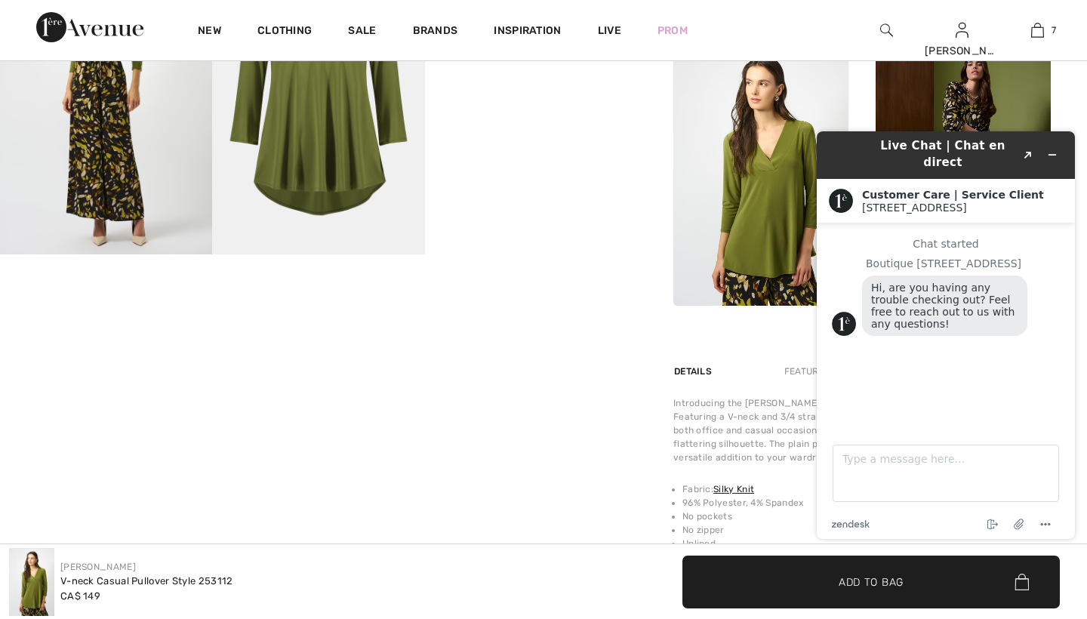
scroll to position [632, 0]
click at [1050, 150] on icon "Minimize widget" at bounding box center [1052, 155] width 11 height 11
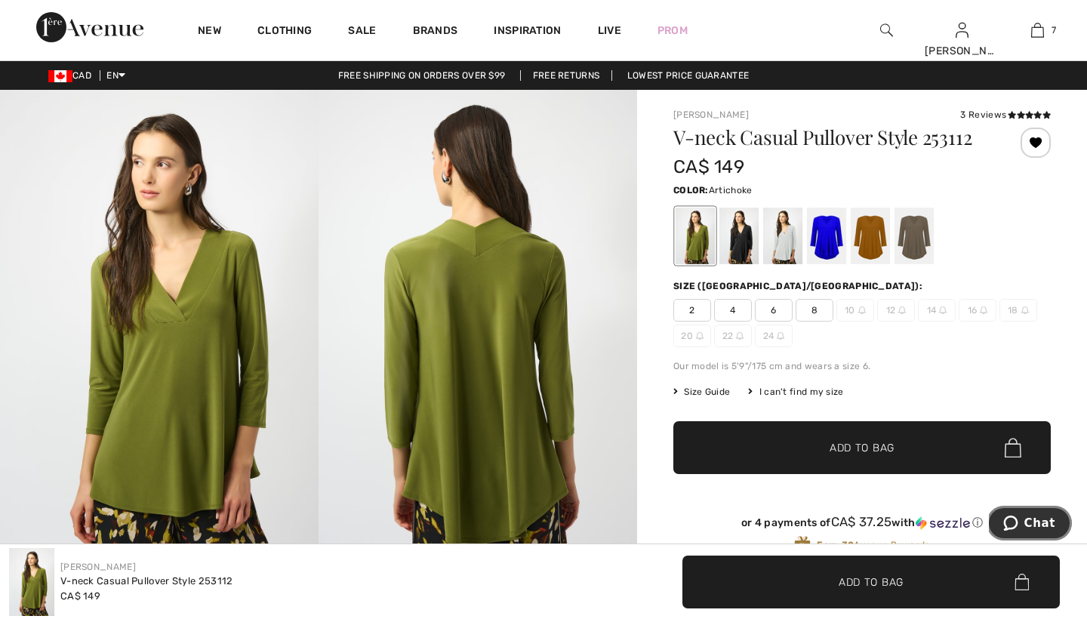
scroll to position [0, 0]
click at [747, 242] on div at bounding box center [739, 236] width 39 height 57
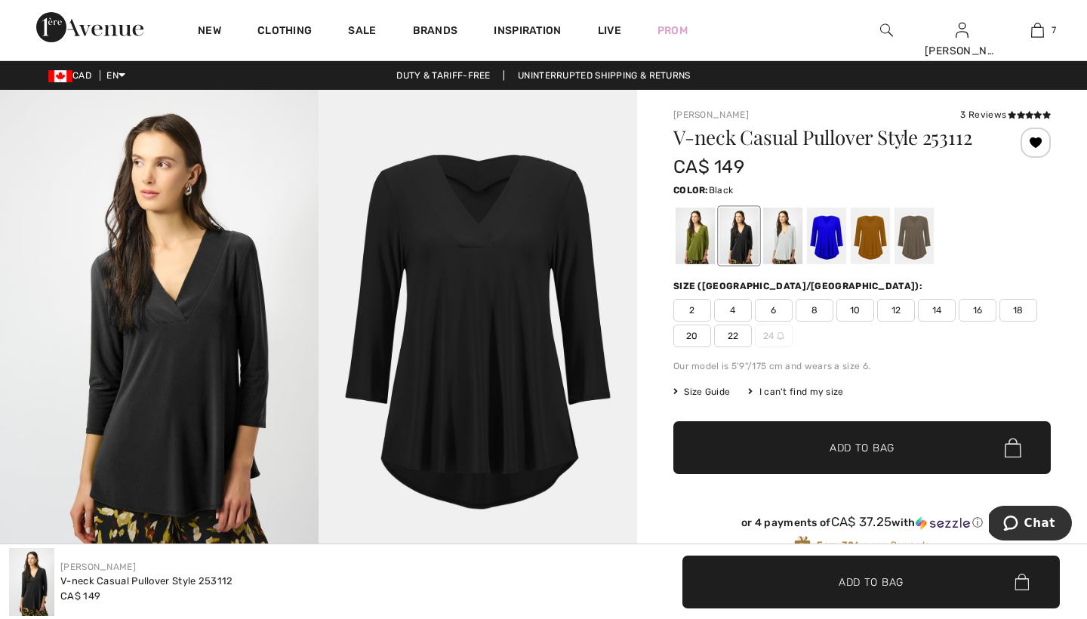
click at [819, 313] on span "8" at bounding box center [815, 310] width 38 height 23
click at [847, 447] on span "Add to Bag" at bounding box center [862, 448] width 65 height 16
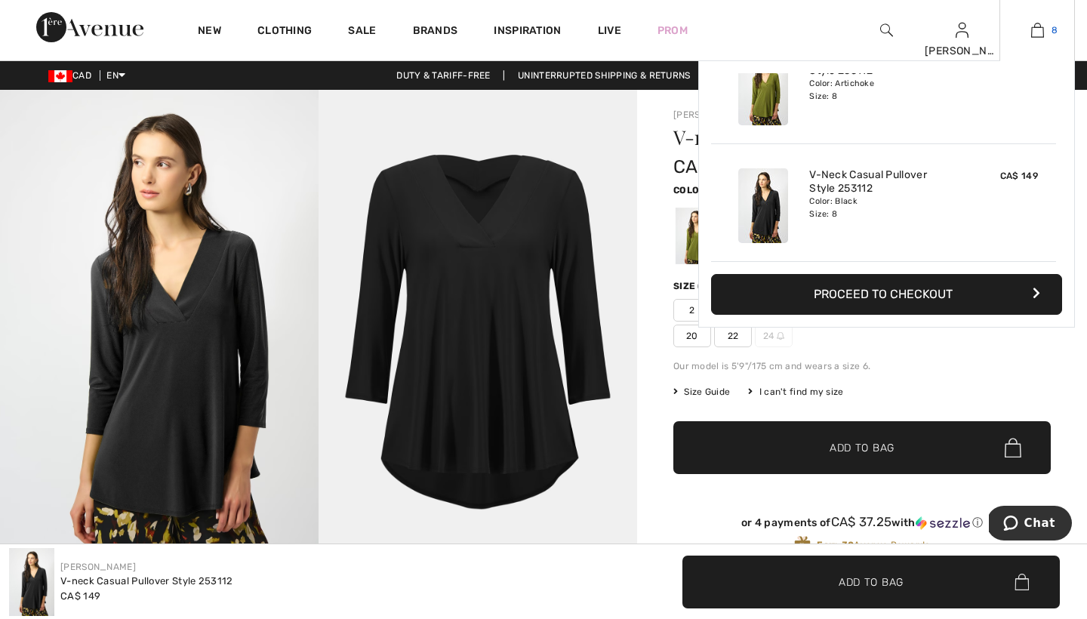
click at [1039, 32] on img at bounding box center [1037, 30] width 13 height 18
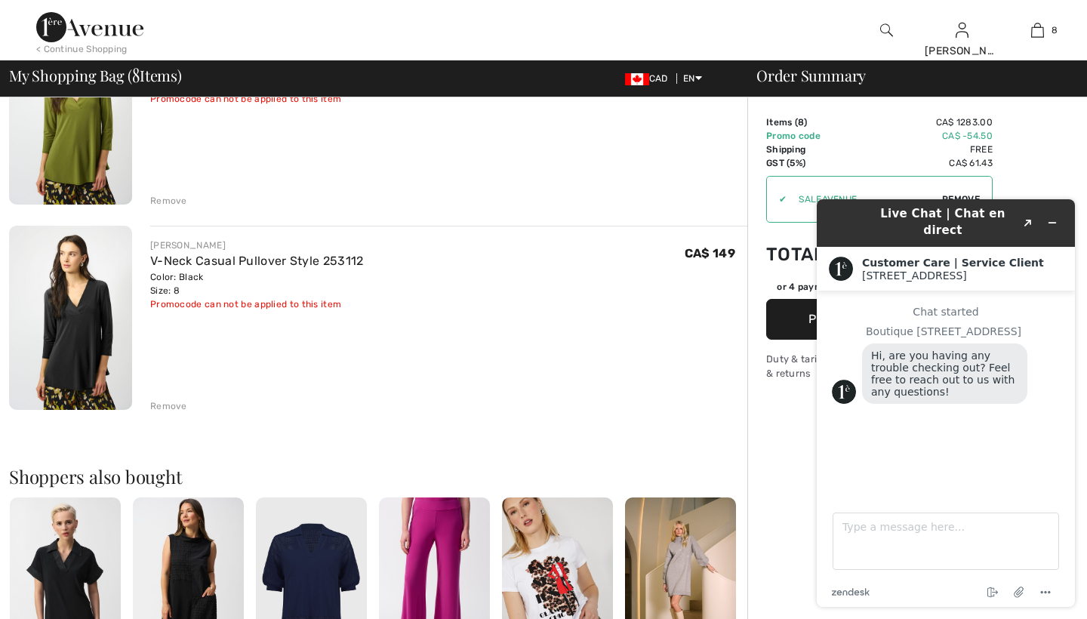
scroll to position [1456, 0]
